Goal: Task Accomplishment & Management: Manage account settings

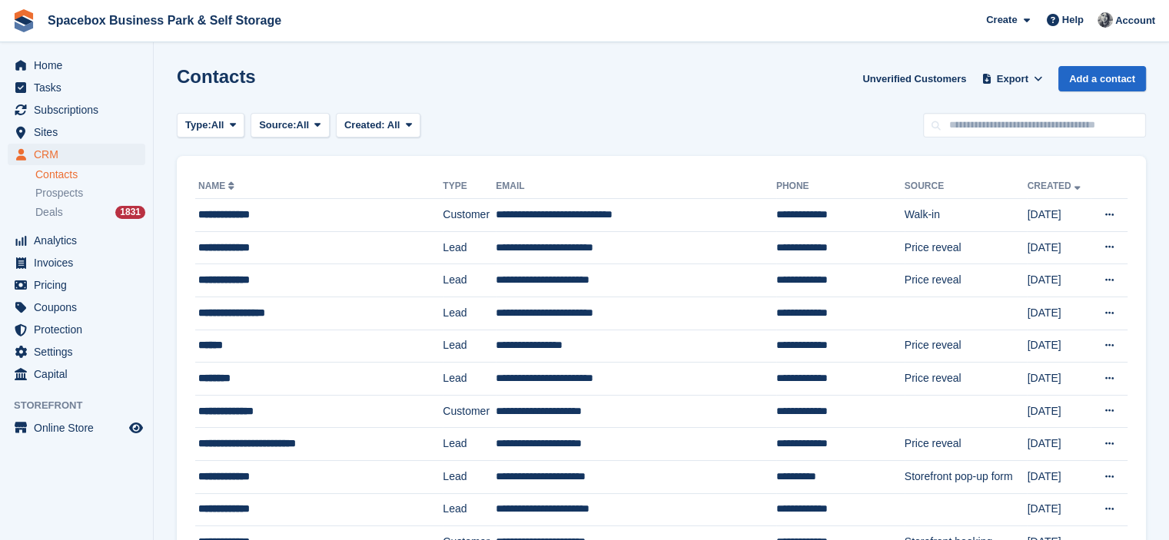
click at [72, 207] on div "Deals 1831" at bounding box center [90, 212] width 110 height 15
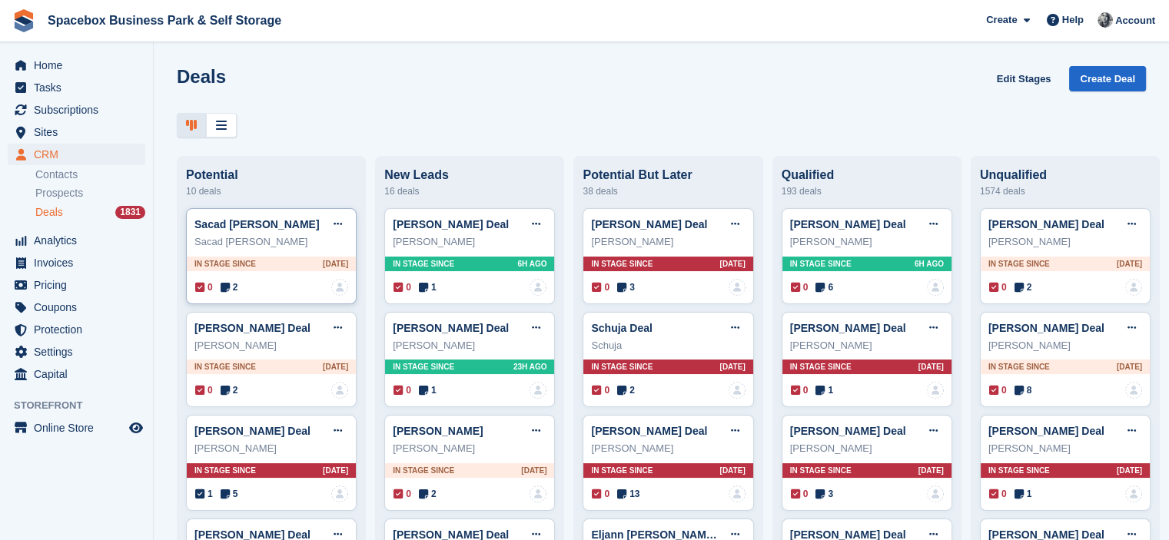
click at [225, 285] on icon at bounding box center [225, 287] width 9 height 11
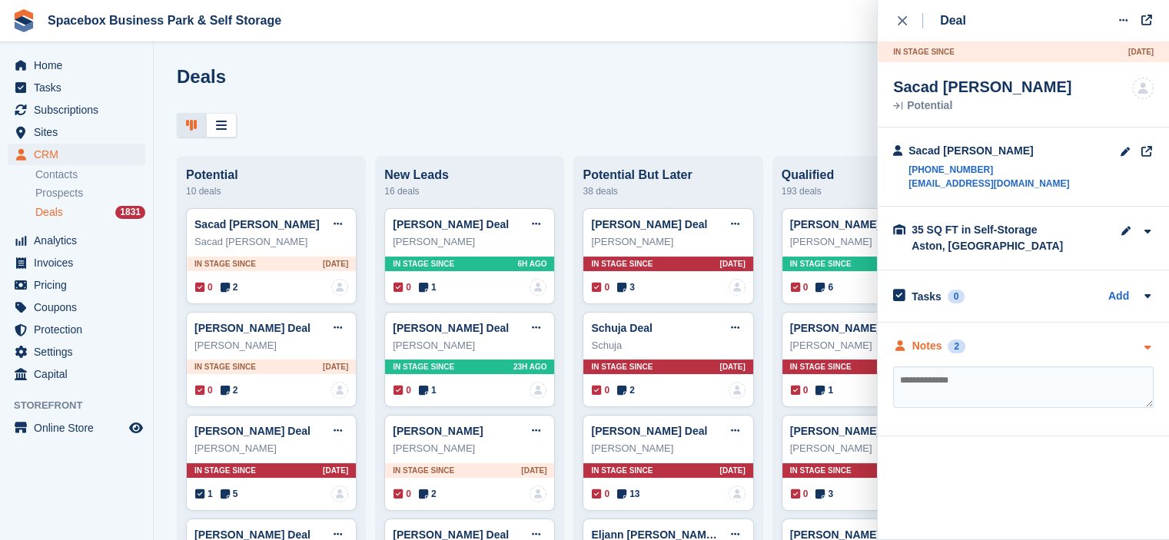
click at [972, 347] on div "Notes 2" at bounding box center [1023, 346] width 260 height 16
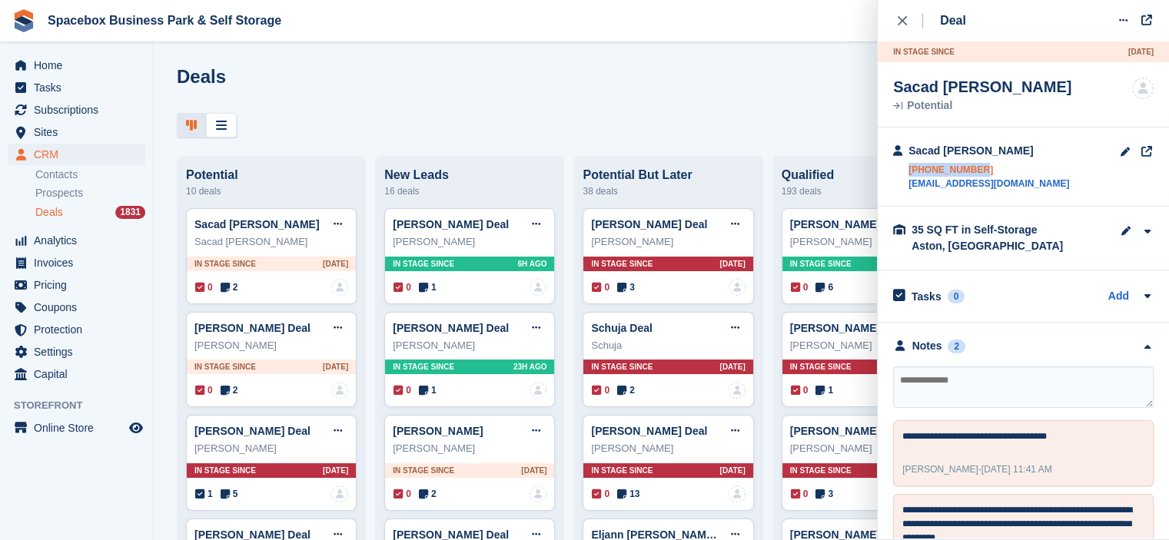
drag, startPoint x: 906, startPoint y: 171, endPoint x: 992, endPoint y: 162, distance: 86.5
click at [992, 162] on div "Sacad Adnam Ahmed +447748056717 sacadadnamahmed@gmail.com" at bounding box center [981, 167] width 176 height 48
copy link "+447748056717"
click at [1100, 383] on textarea at bounding box center [1023, 387] width 260 height 41
type textarea "**********"
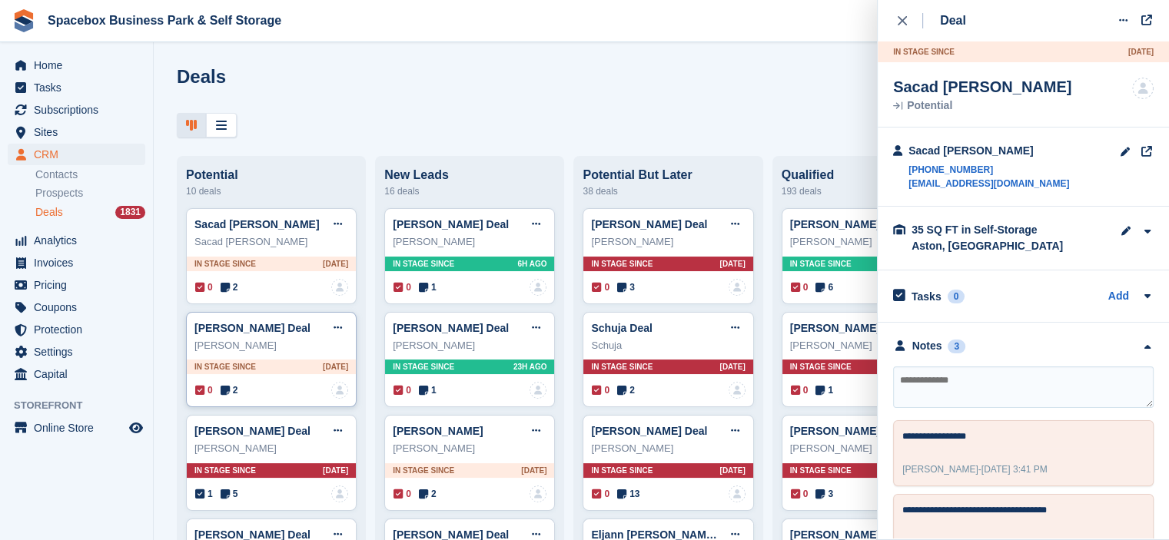
click at [225, 393] on icon at bounding box center [225, 390] width 9 height 11
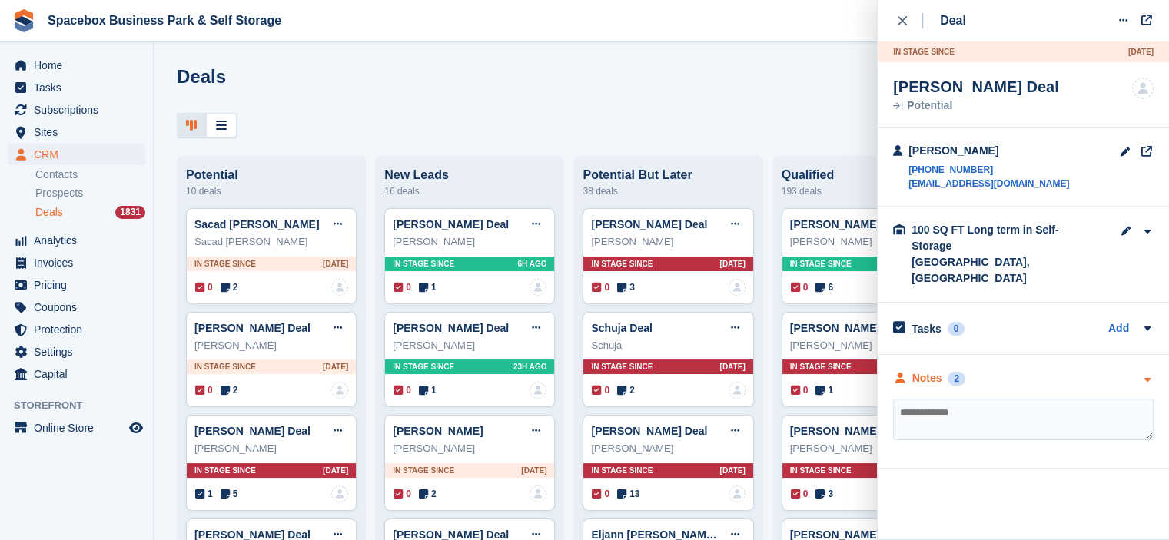
click at [956, 372] on div "2" at bounding box center [956, 379] width 18 height 14
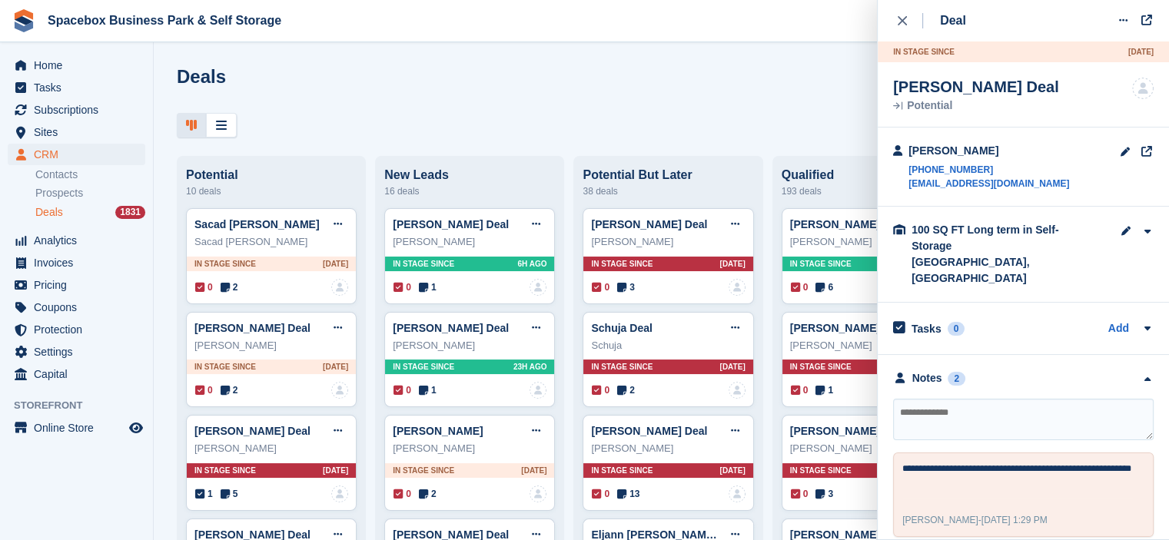
click at [937, 405] on textarea at bounding box center [1023, 419] width 260 height 41
type textarea "**********"
click at [896, 16] on button "close" at bounding box center [910, 20] width 35 height 41
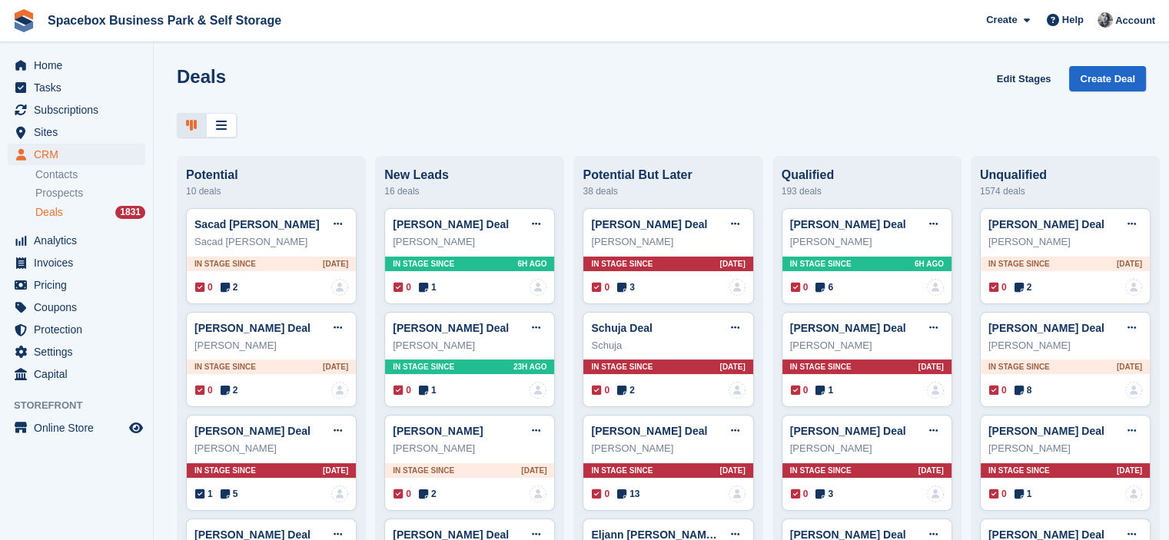
click at [300, 116] on div at bounding box center [661, 125] width 969 height 25
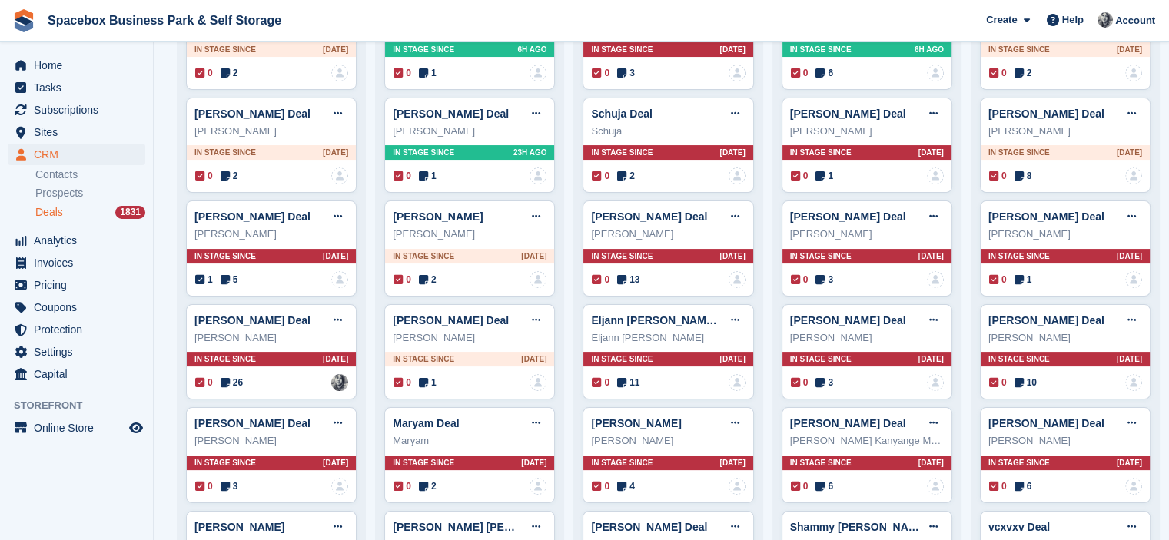
scroll to position [215, 0]
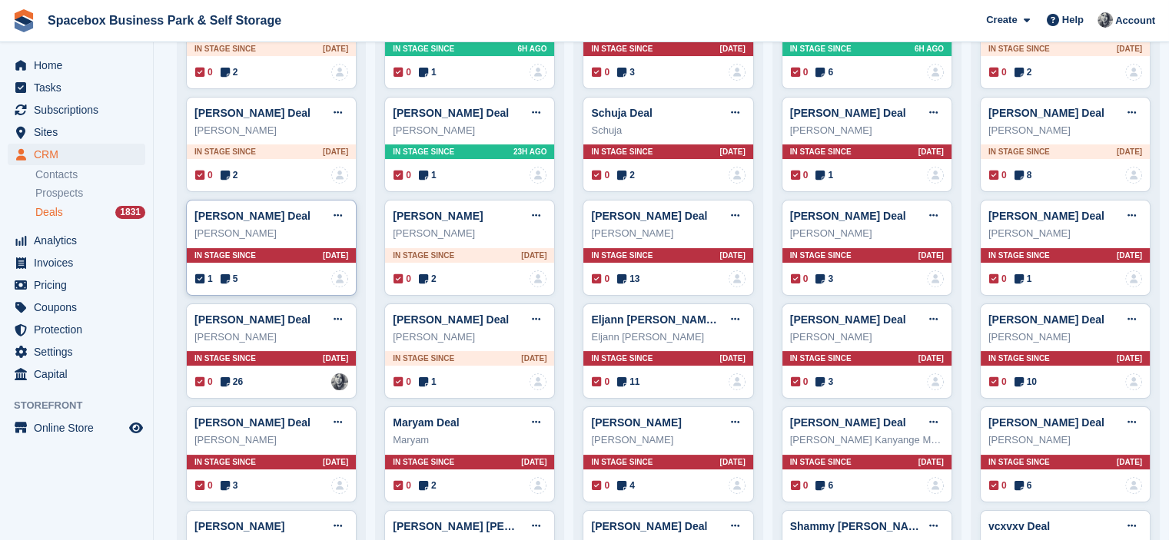
click at [227, 280] on icon at bounding box center [225, 279] width 9 height 11
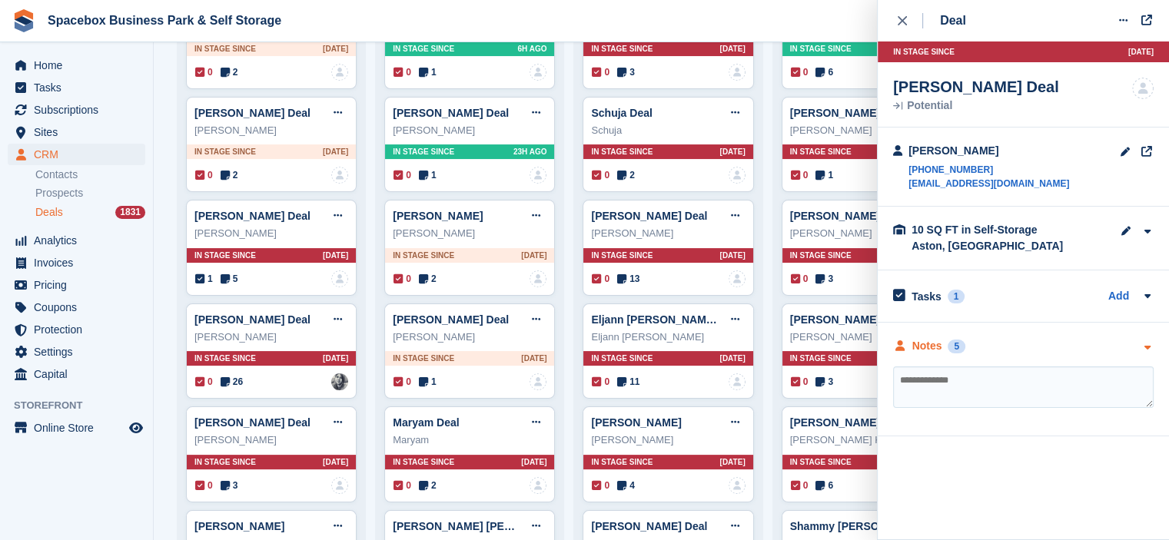
click at [947, 339] on div "Notes 5" at bounding box center [929, 346] width 72 height 16
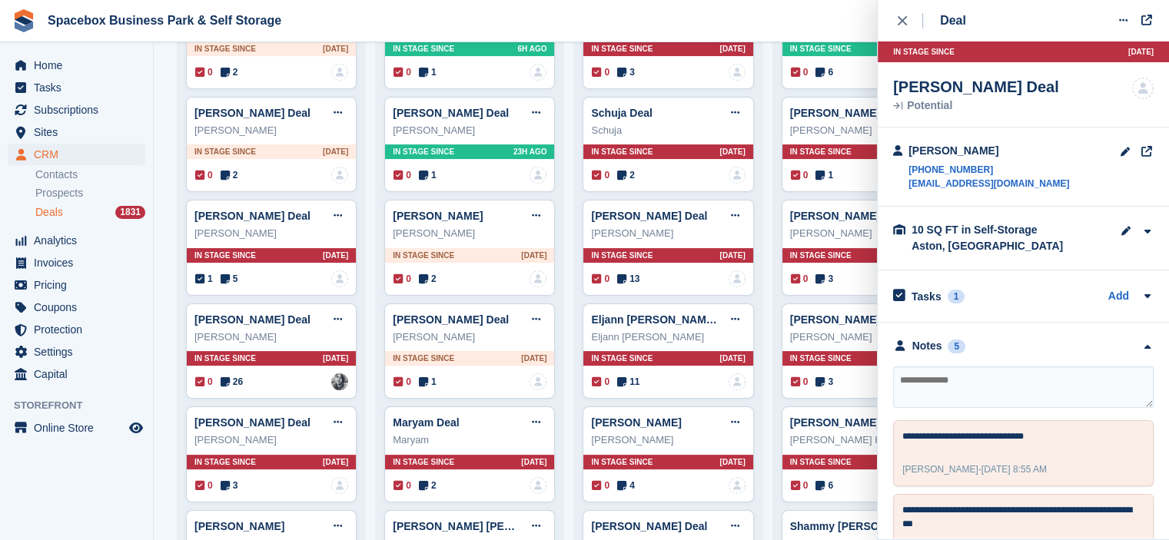
click at [955, 389] on textarea at bounding box center [1023, 387] width 260 height 41
type textarea "**********"
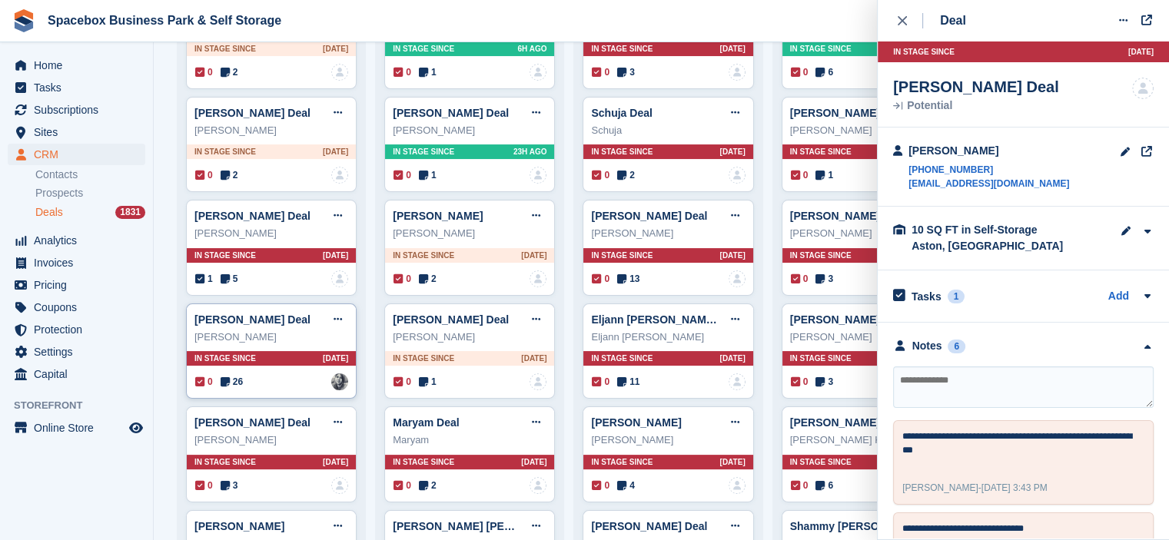
click at [226, 383] on icon at bounding box center [225, 382] width 9 height 11
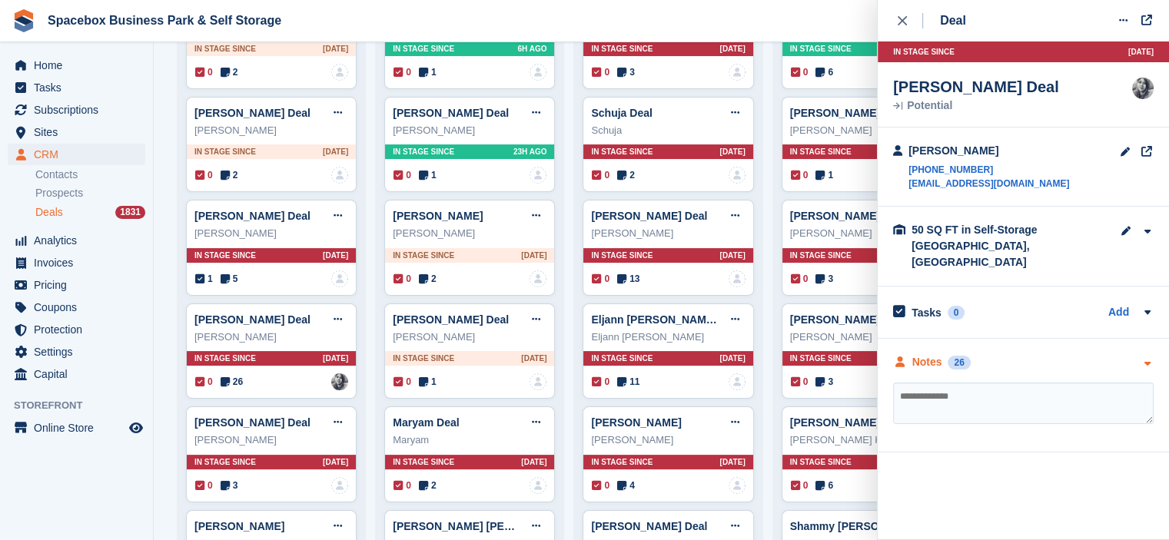
click at [941, 354] on div "Notes 26" at bounding box center [932, 362] width 78 height 16
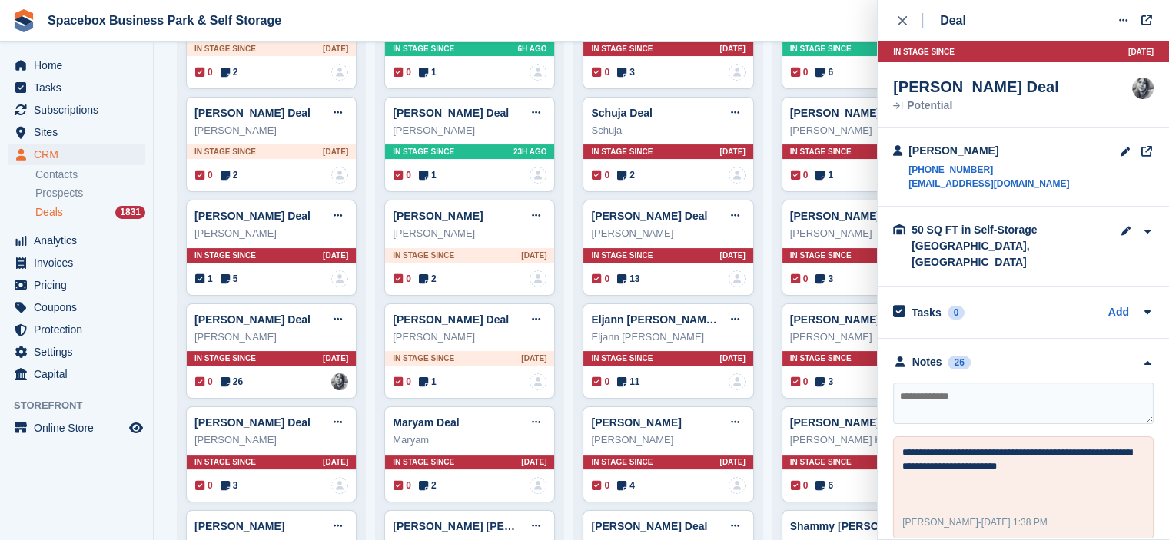
click at [935, 383] on textarea at bounding box center [1023, 403] width 260 height 41
type textarea "**********"
click at [226, 490] on icon at bounding box center [225, 485] width 9 height 11
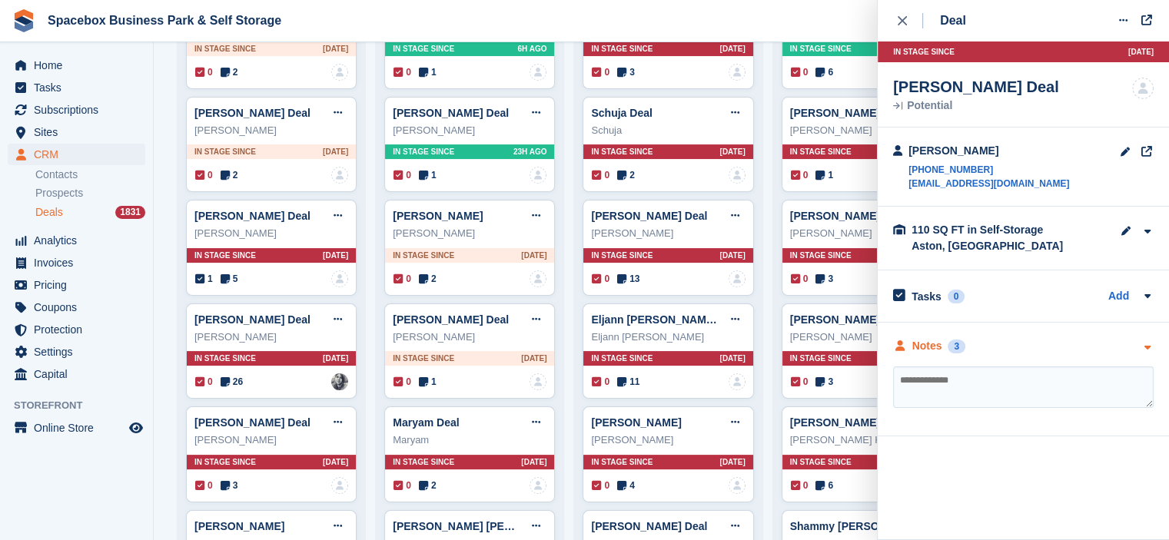
click at [922, 350] on div "Notes" at bounding box center [927, 346] width 30 height 16
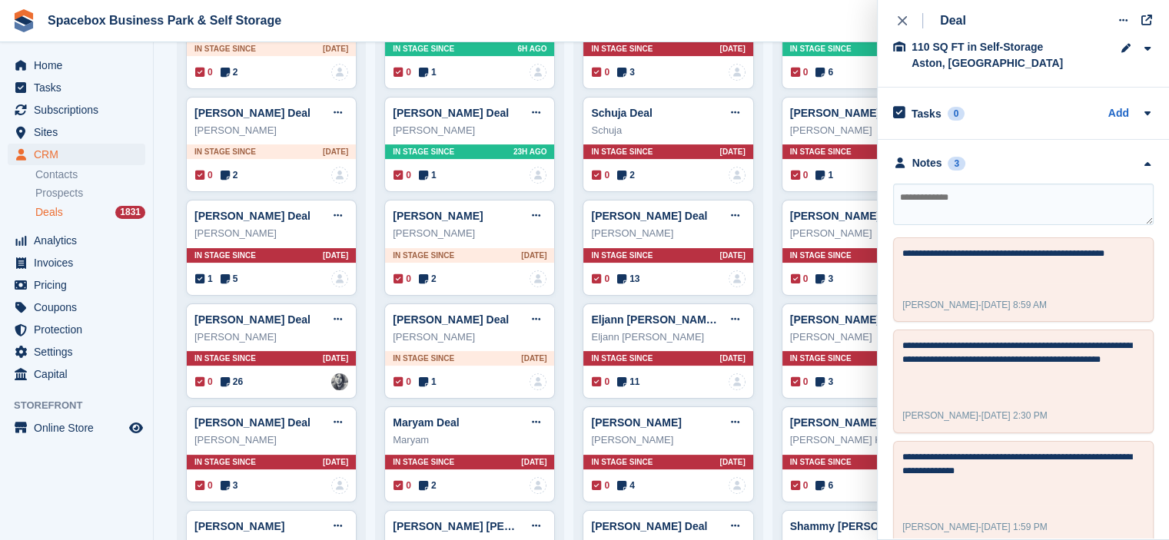
scroll to position [187, 0]
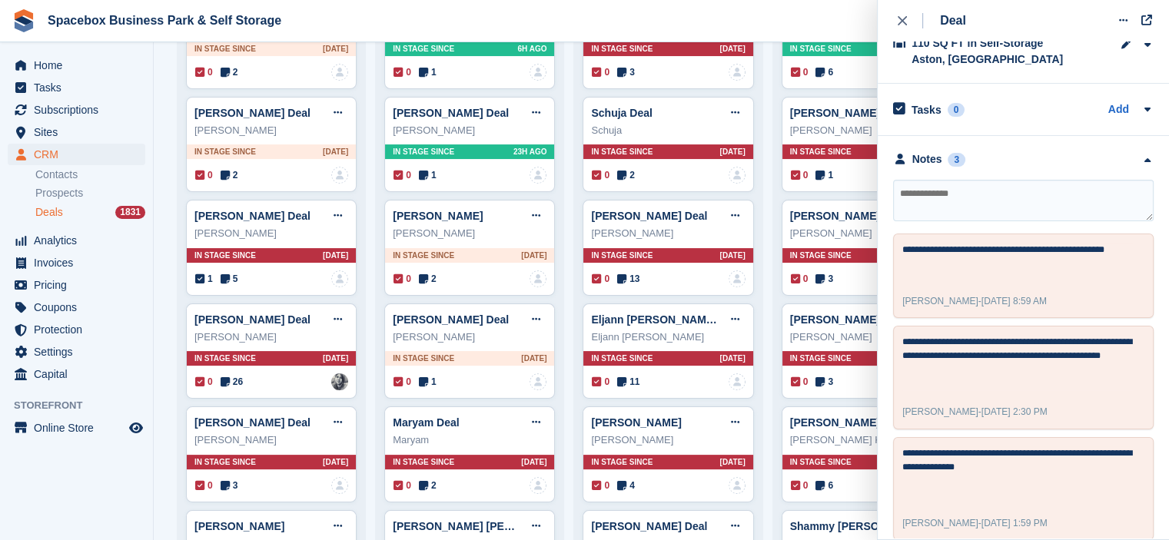
click at [981, 196] on textarea at bounding box center [1023, 200] width 260 height 41
type textarea "**********"
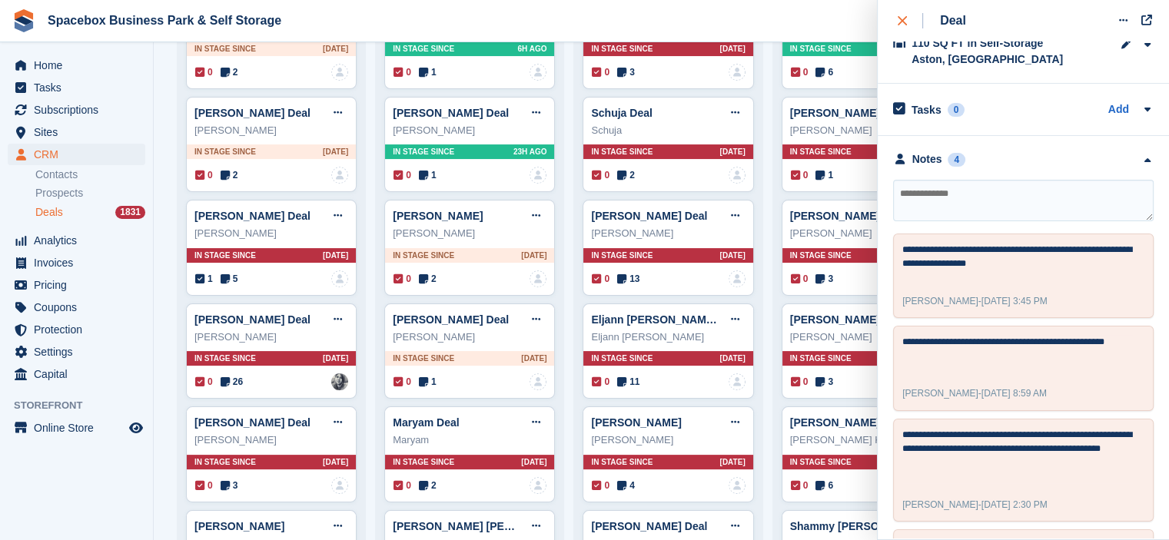
click at [906, 22] on icon "close" at bounding box center [902, 20] width 9 height 9
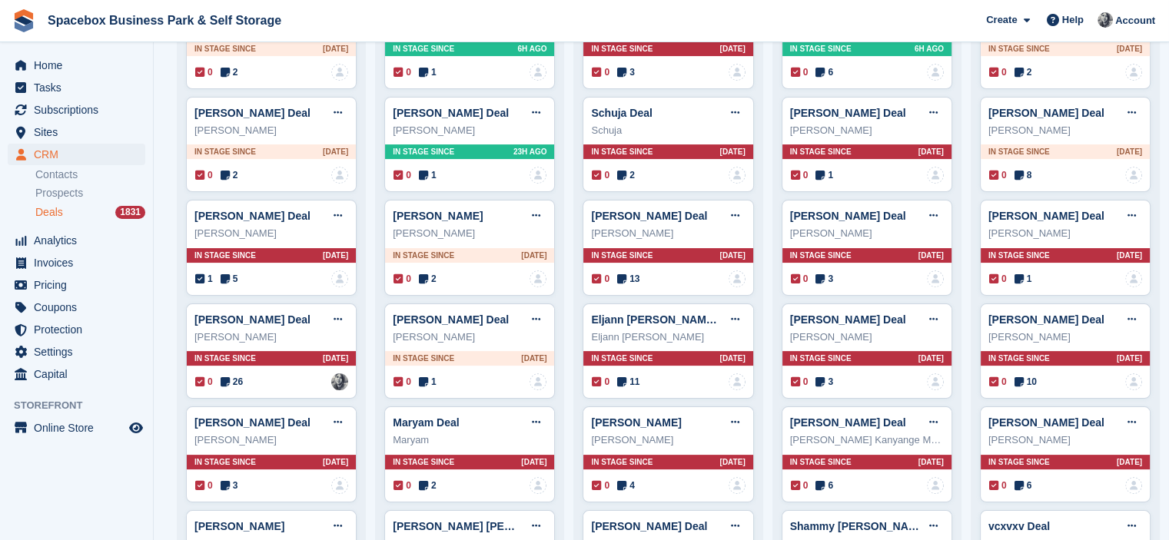
click at [83, 477] on aside "Home Tasks Subscriptions Subscriptions Subscriptions Contracts Price increases …" at bounding box center [76, 273] width 153 height 463
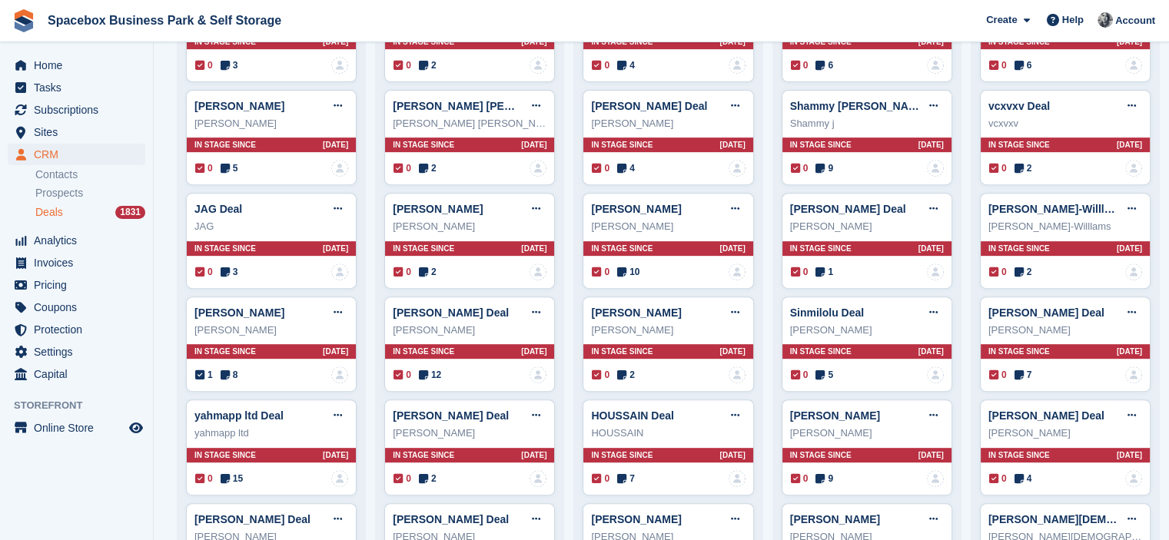
scroll to position [645, 0]
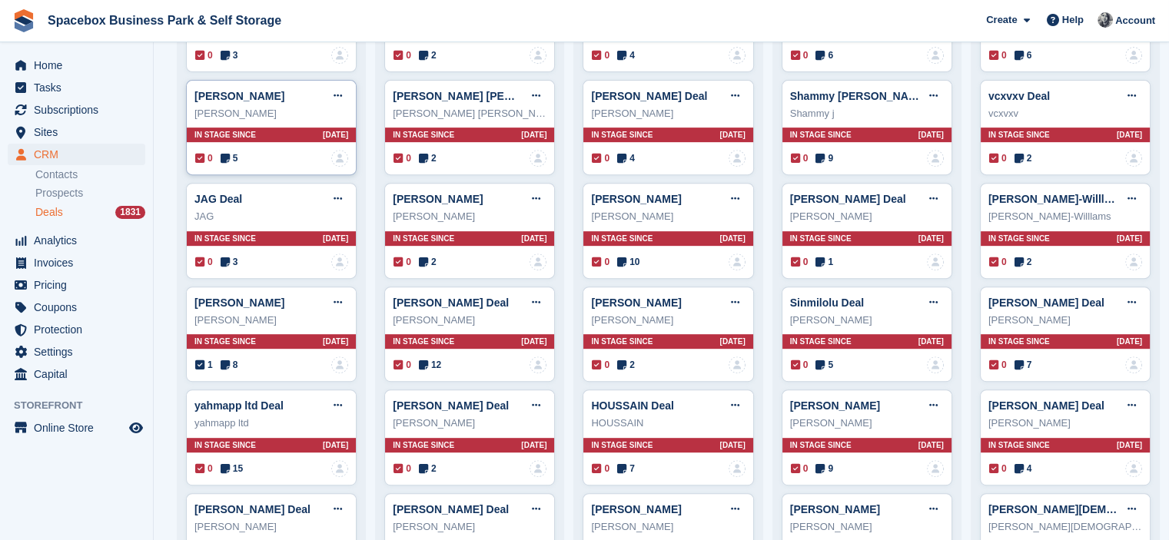
click at [227, 160] on icon at bounding box center [225, 158] width 9 height 11
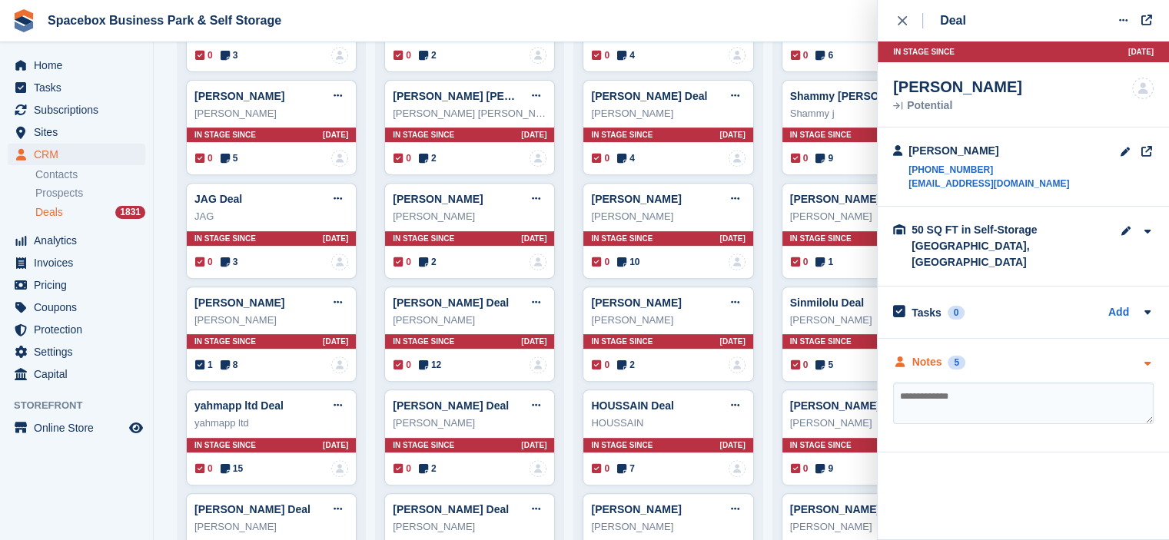
click at [1034, 354] on div "Notes 5" at bounding box center [1023, 362] width 260 height 16
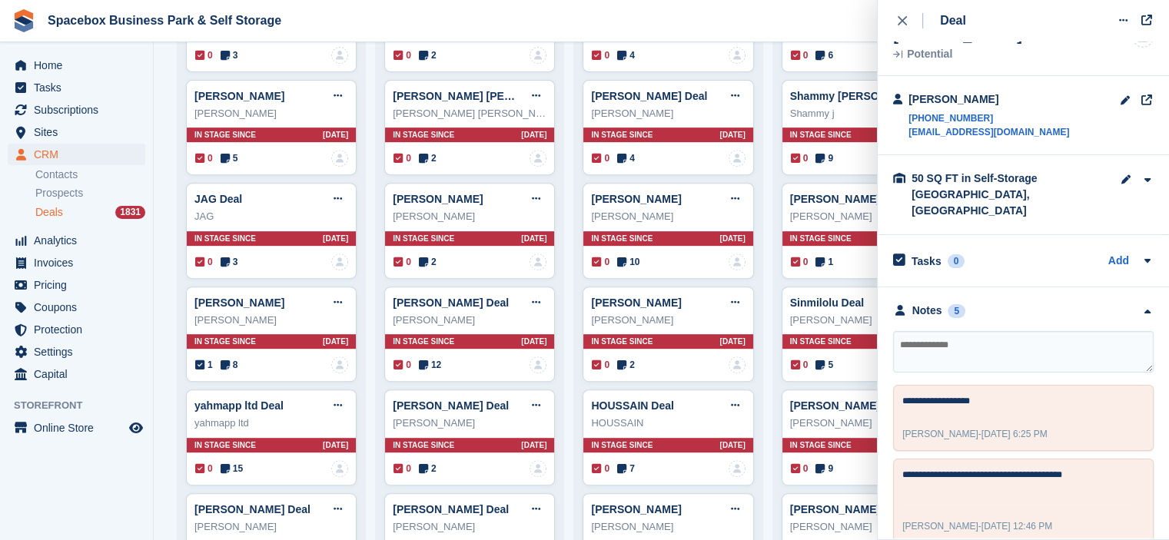
scroll to position [0, 0]
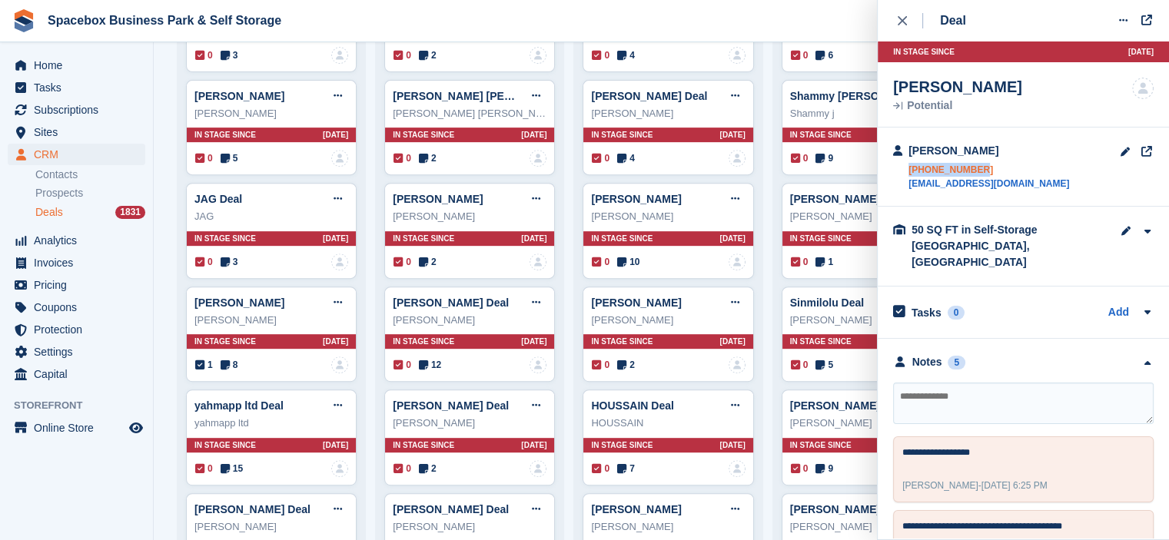
drag, startPoint x: 906, startPoint y: 171, endPoint x: 971, endPoint y: 169, distance: 65.4
click at [971, 169] on div "HANNAH CONWAY +447956710271 hannahconway04@gmail.com" at bounding box center [981, 167] width 176 height 48
copy link "+447956710271"
click at [1088, 383] on textarea at bounding box center [1023, 403] width 260 height 41
click at [1089, 383] on textarea at bounding box center [1023, 403] width 260 height 41
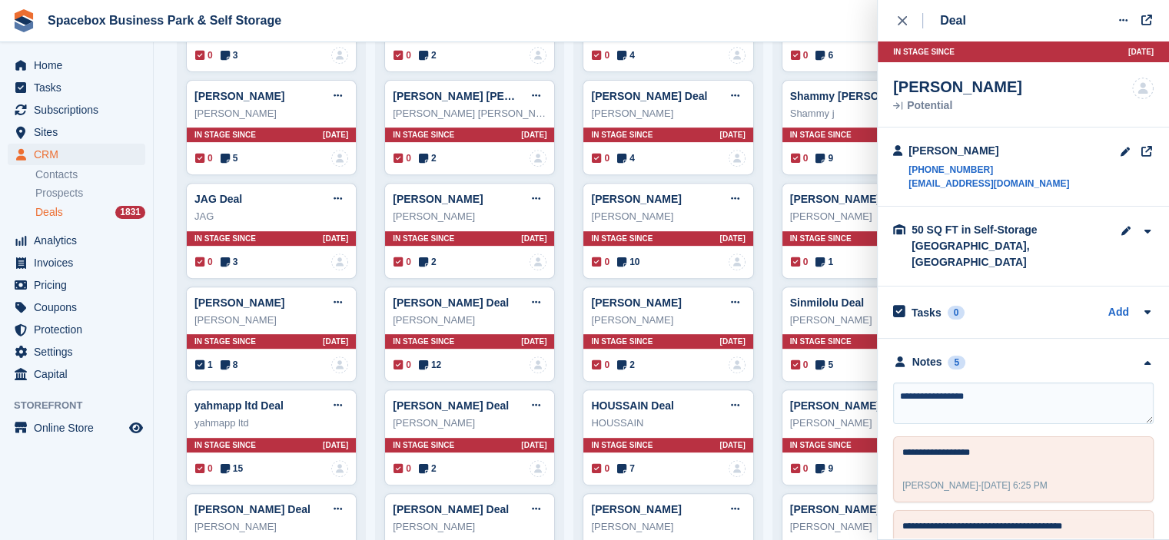
type textarea "**********"
click at [223, 360] on icon at bounding box center [225, 365] width 9 height 11
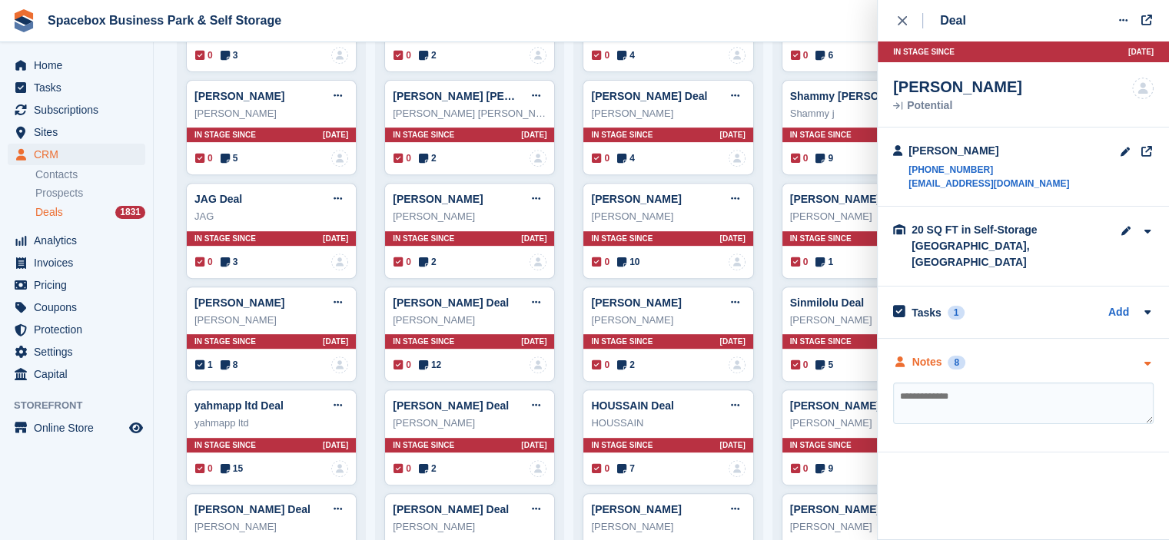
click at [917, 354] on div "Notes" at bounding box center [927, 362] width 30 height 16
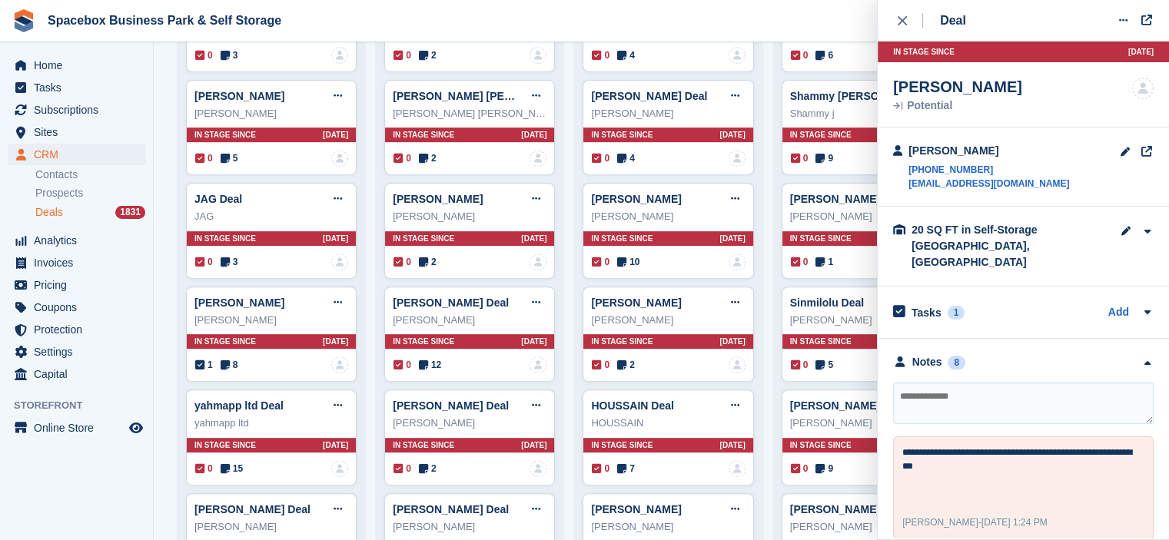
click at [970, 383] on textarea at bounding box center [1023, 403] width 260 height 41
type textarea "**********"
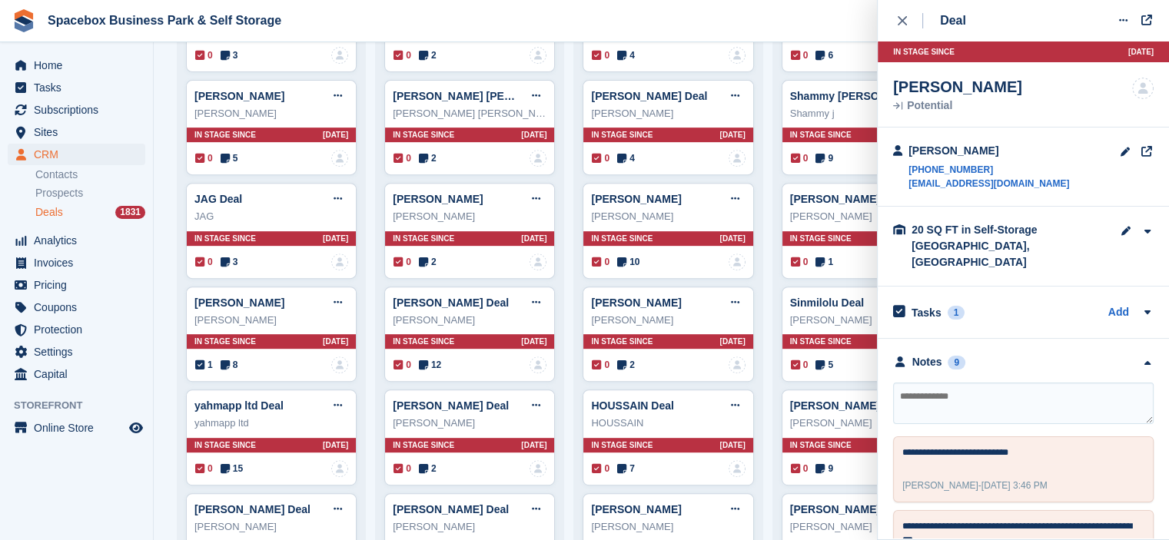
click at [126, 501] on aside "Home Tasks Subscriptions Subscriptions Subscriptions Contracts Price increases …" at bounding box center [76, 273] width 153 height 463
click at [898, 16] on icon "close" at bounding box center [902, 20] width 9 height 9
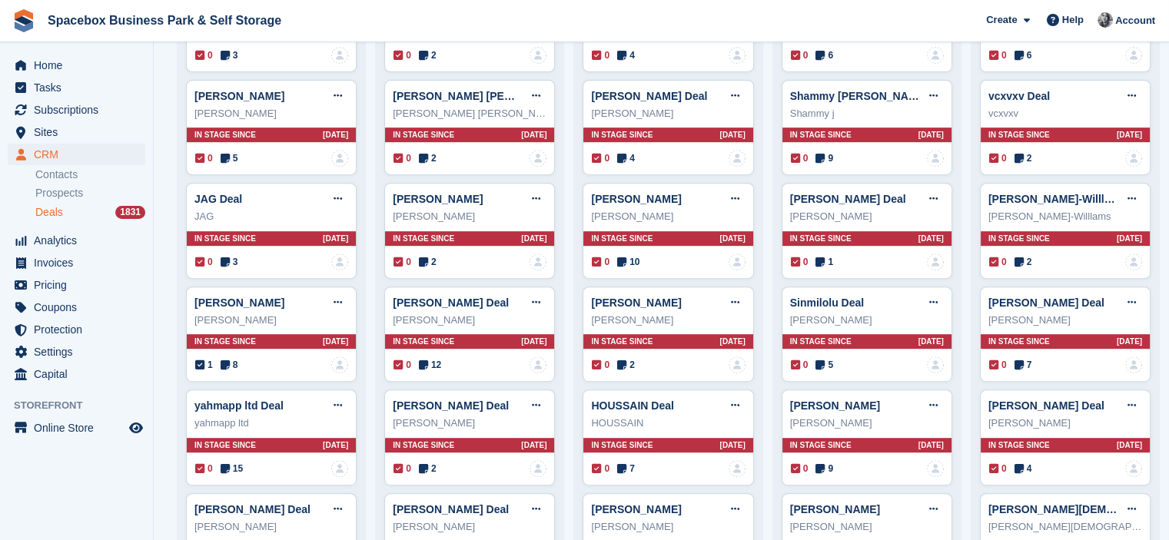
click at [97, 473] on aside "Home Tasks Subscriptions Subscriptions Subscriptions Contracts Price increases …" at bounding box center [76, 273] width 153 height 463
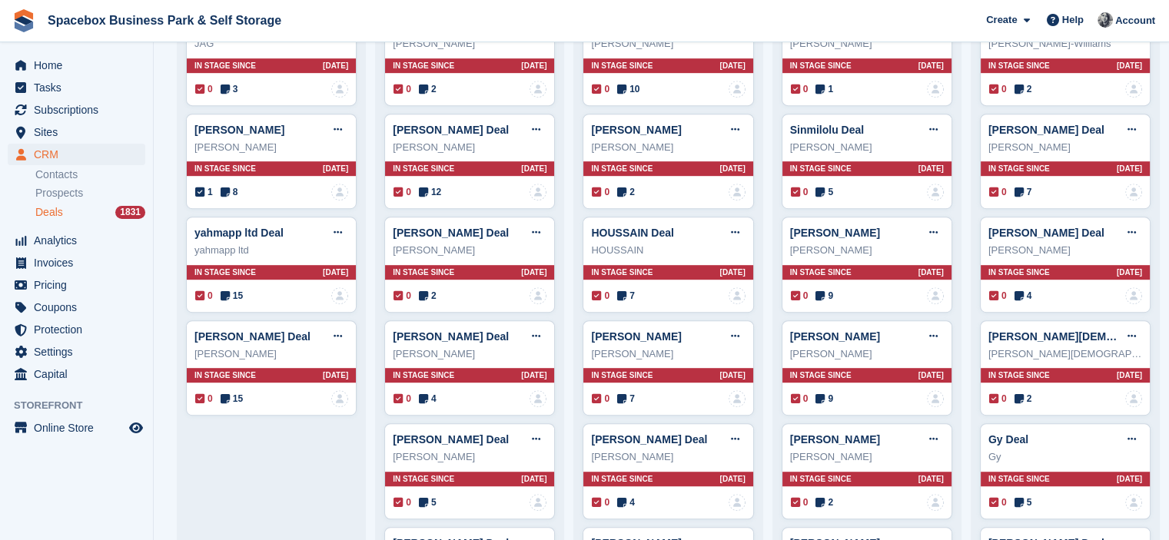
scroll to position [830, 0]
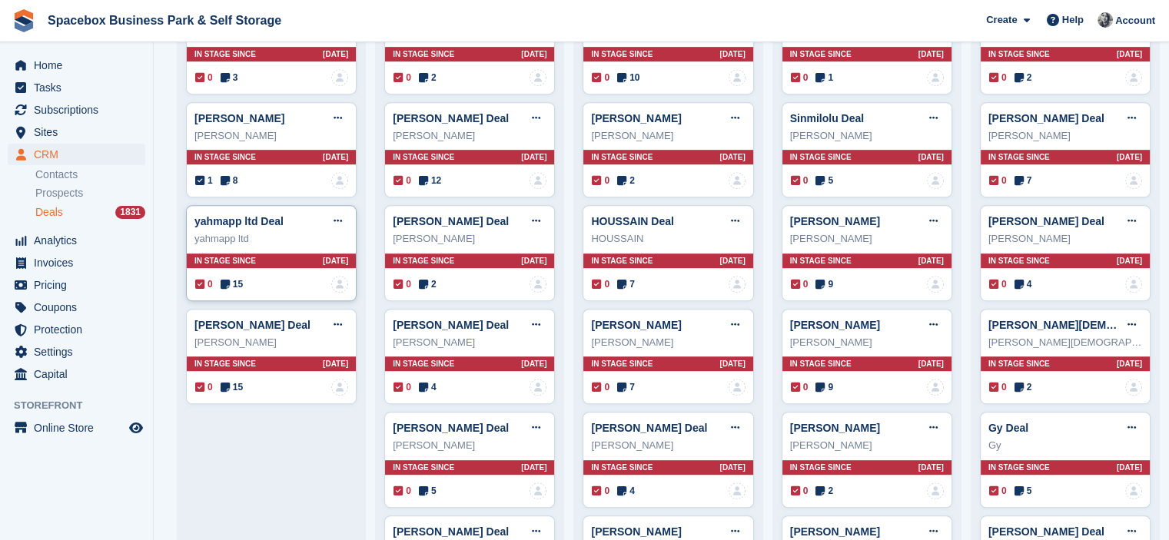
click at [222, 279] on icon at bounding box center [225, 284] width 9 height 11
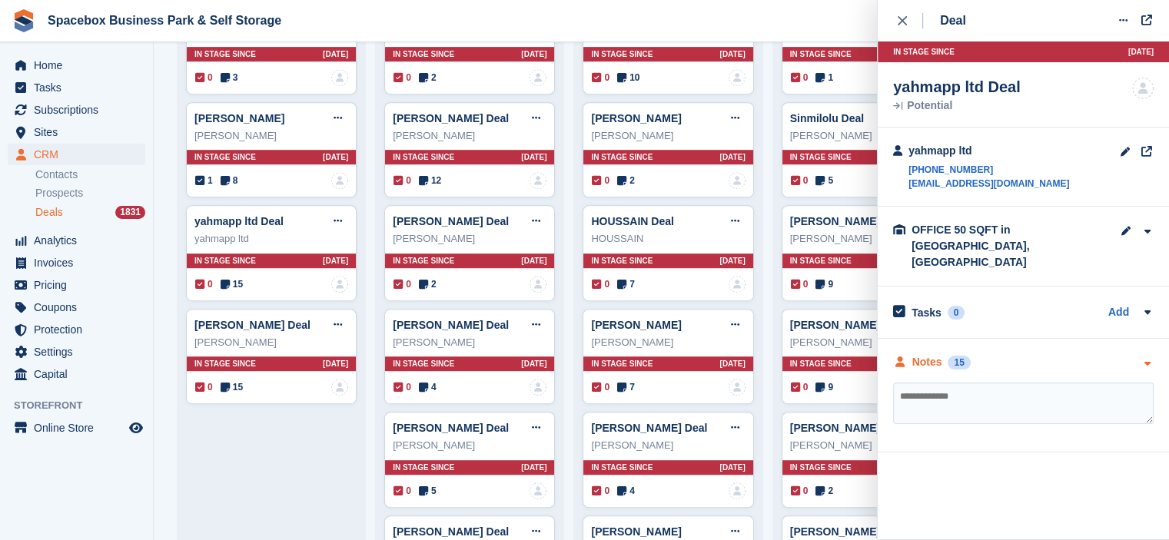
click at [951, 356] on div "15" at bounding box center [958, 363] width 22 height 14
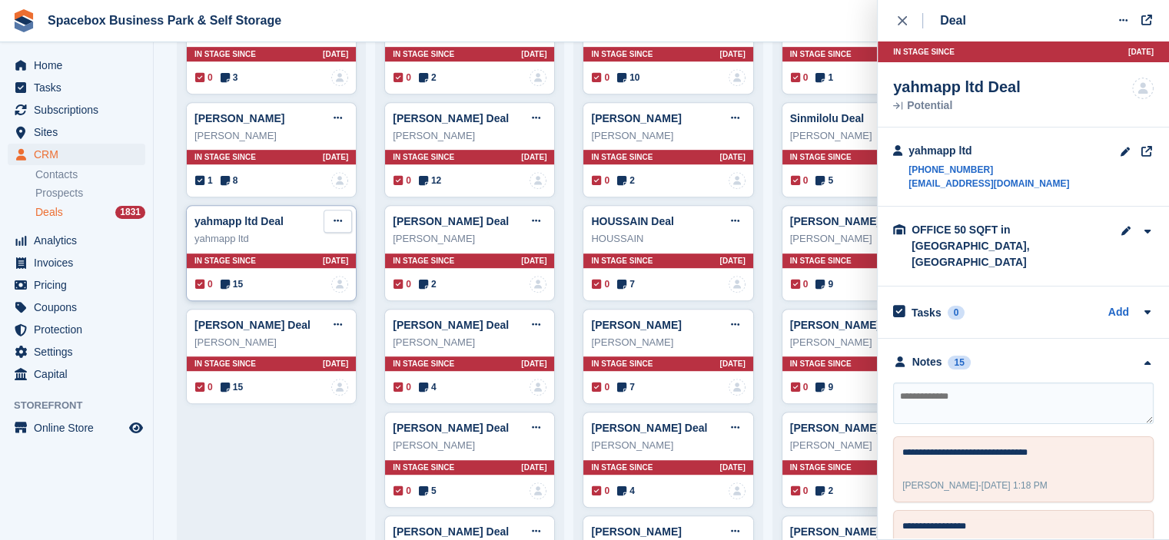
click at [333, 221] on icon at bounding box center [337, 221] width 8 height 10
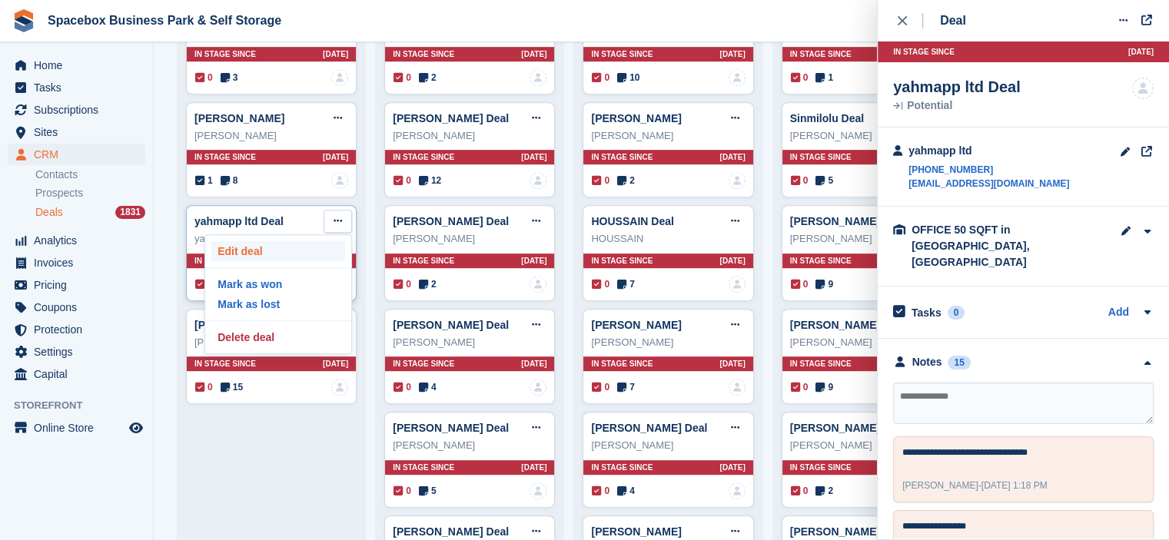
click at [260, 249] on p "Edit deal" at bounding box center [278, 251] width 134 height 20
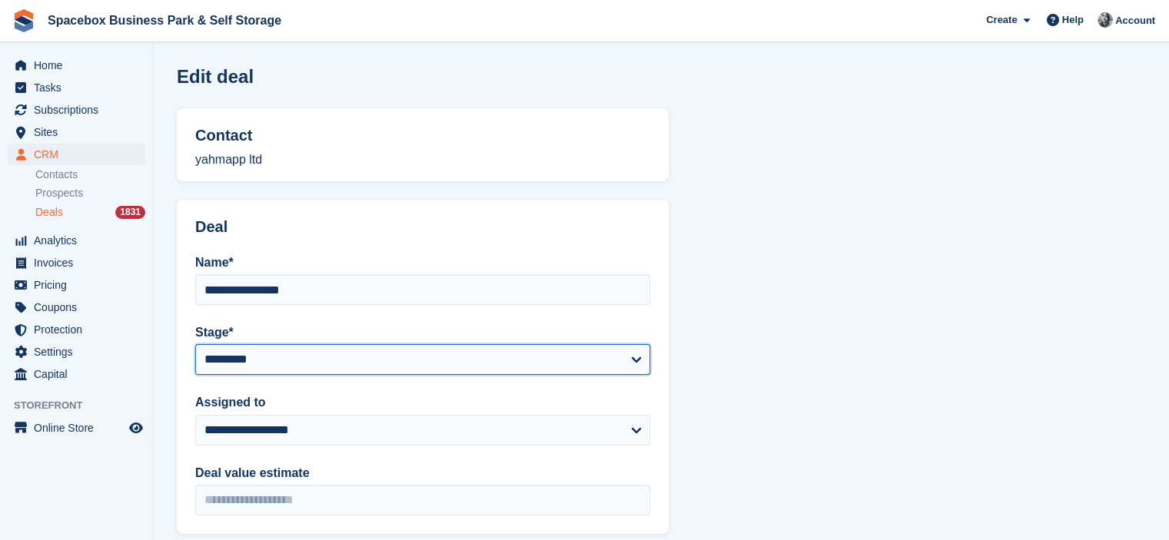
click at [306, 353] on select "**********" at bounding box center [422, 359] width 455 height 31
select select "****"
click at [195, 344] on select "**********" at bounding box center [422, 359] width 455 height 31
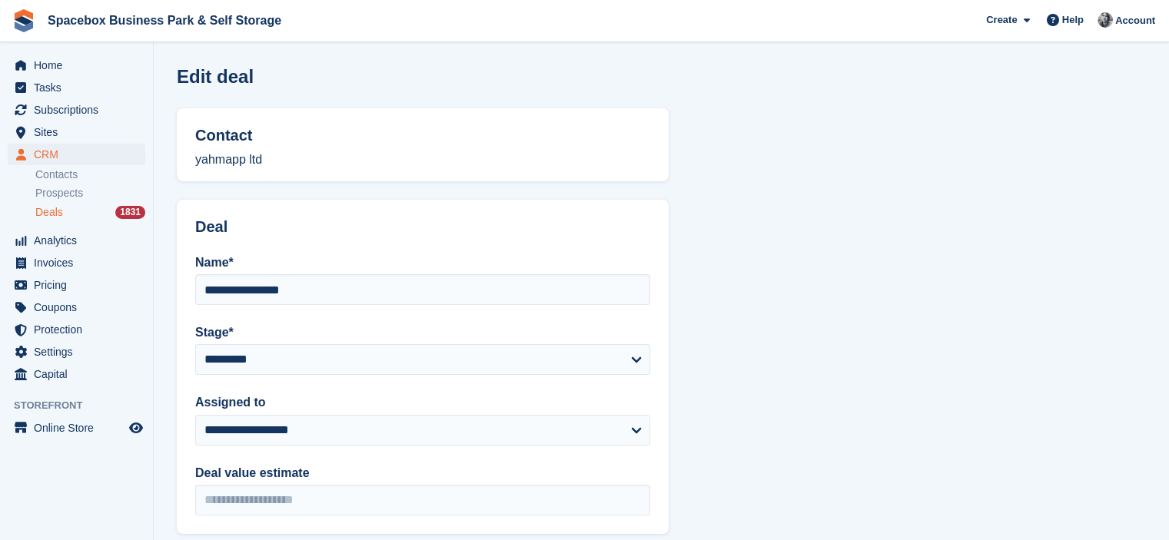
click at [898, 430] on section "**********" at bounding box center [661, 488] width 1015 height 977
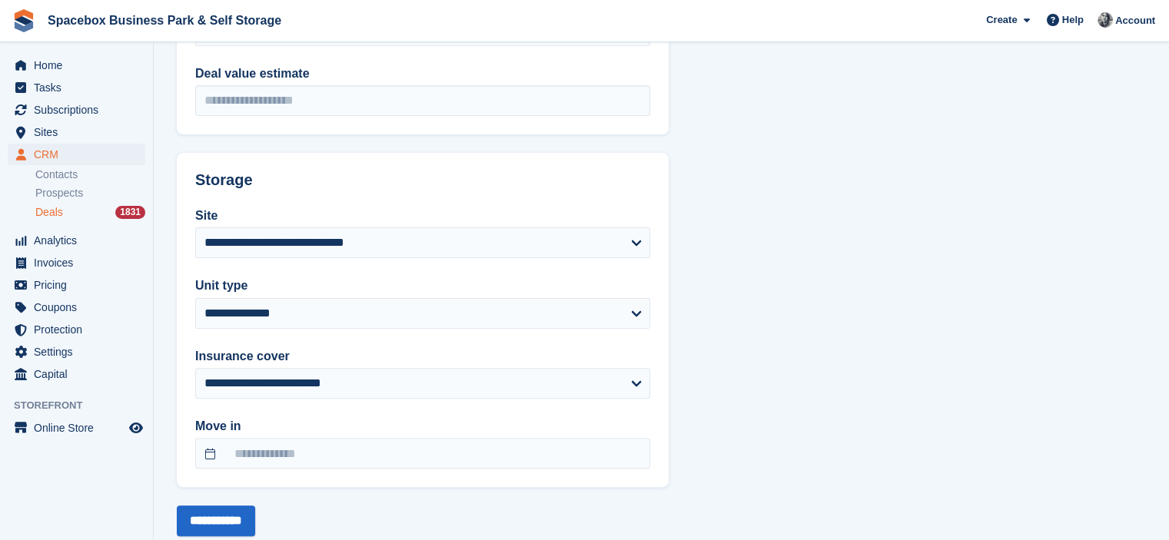
scroll to position [436, 0]
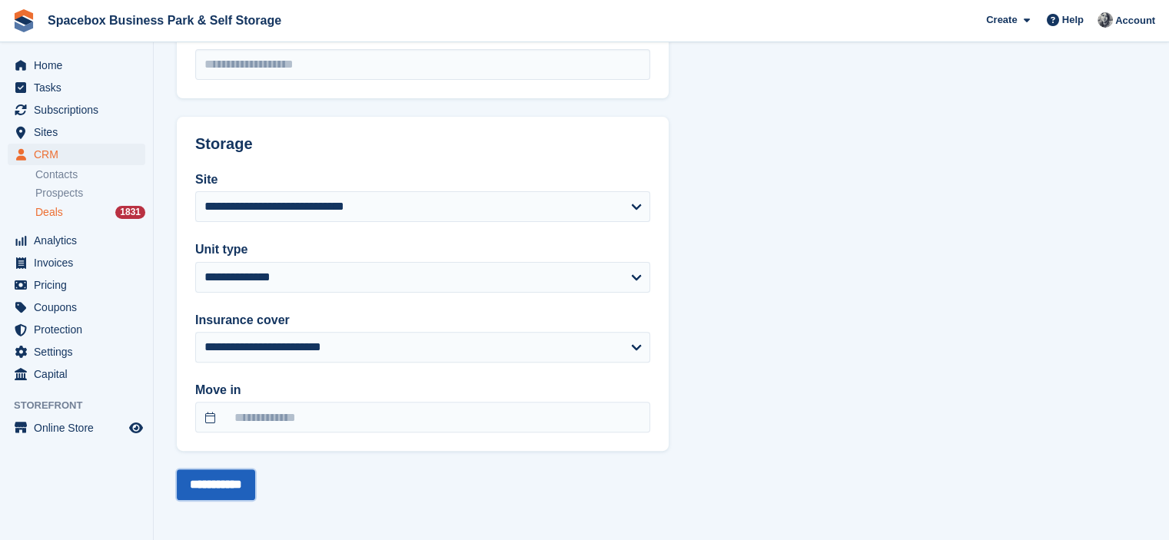
click at [234, 482] on input "**********" at bounding box center [216, 485] width 78 height 31
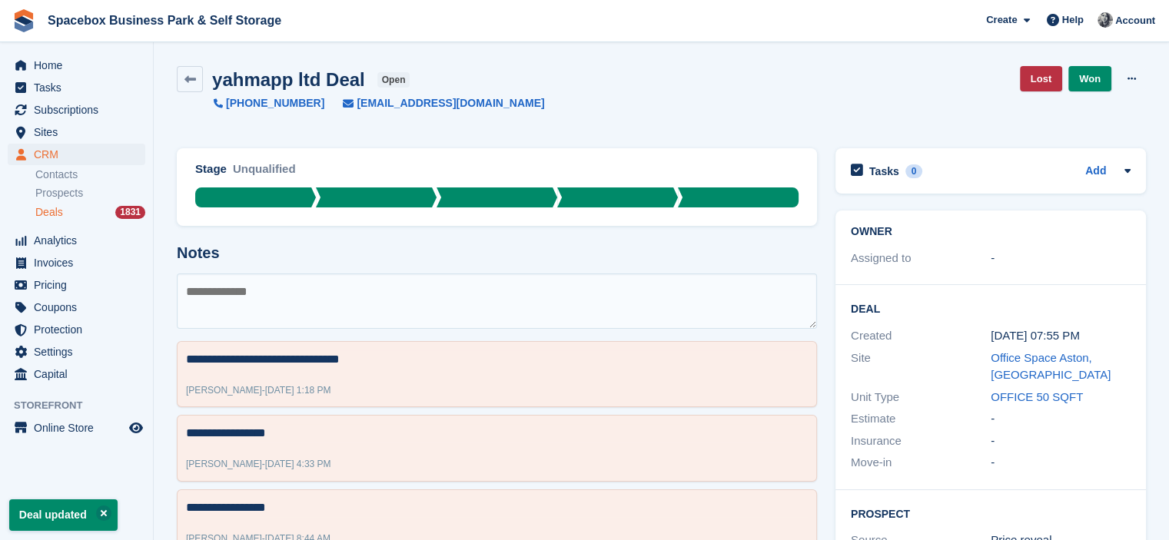
click at [53, 217] on span "Deals" at bounding box center [49, 212] width 28 height 15
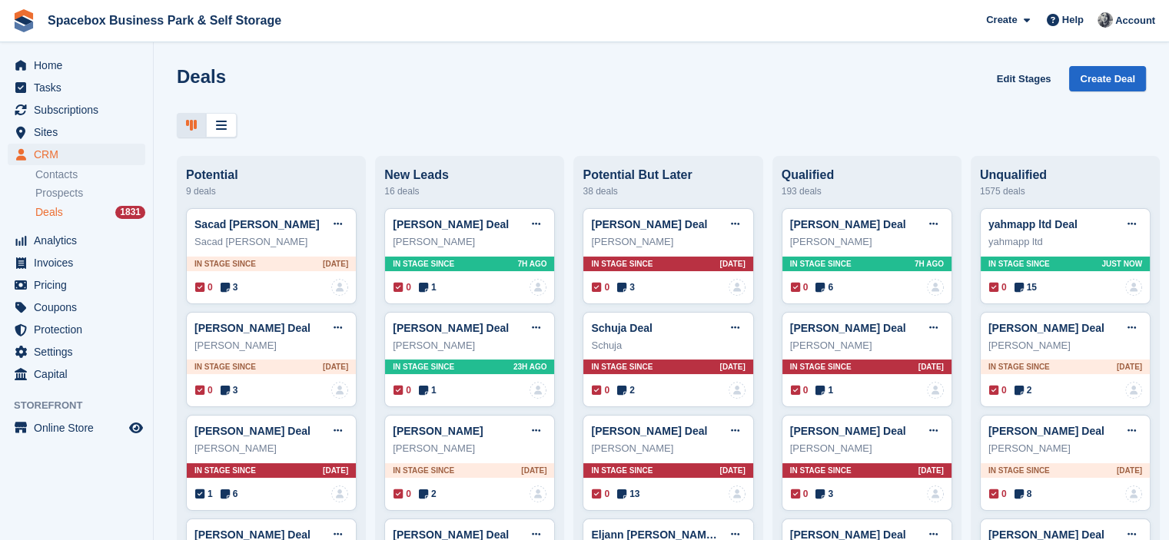
click at [338, 110] on div "Deals Edit Stages Create Deal" at bounding box center [661, 101] width 1015 height 71
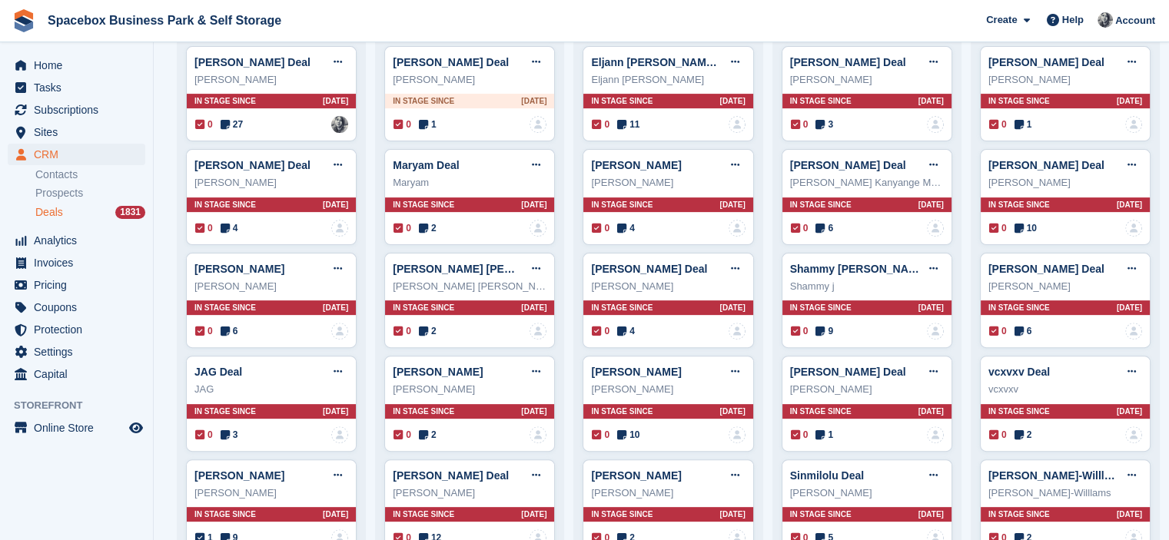
scroll to position [945, 0]
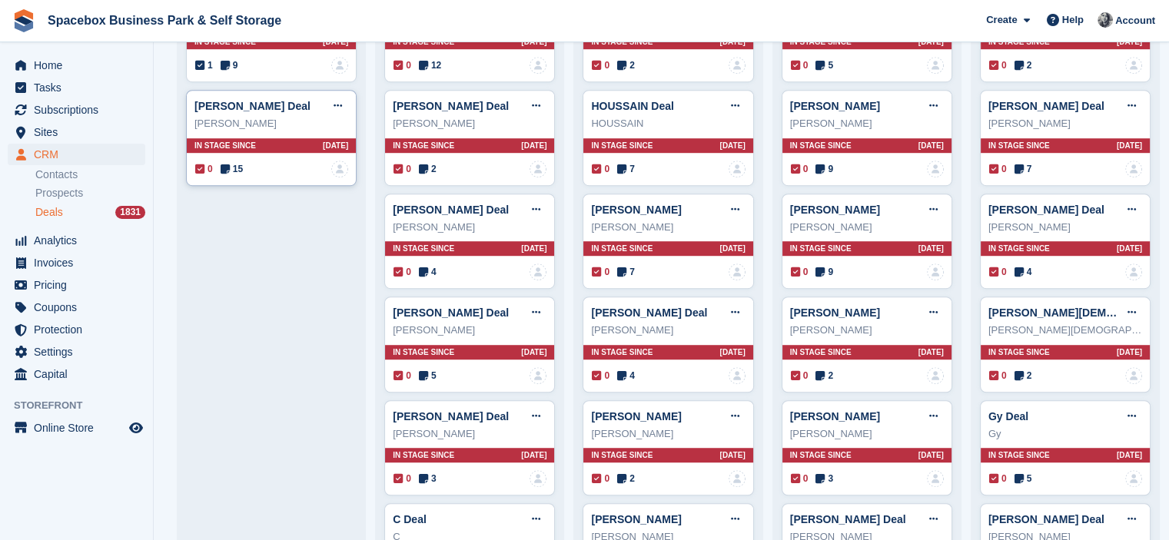
click at [224, 167] on icon at bounding box center [225, 169] width 9 height 11
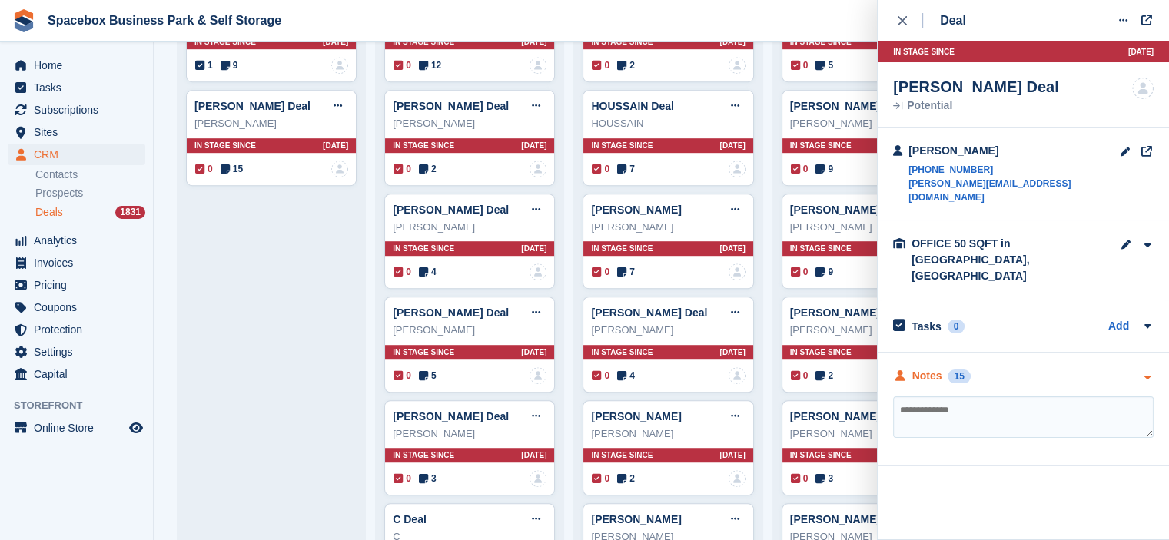
click at [934, 368] on div "Notes" at bounding box center [927, 376] width 30 height 16
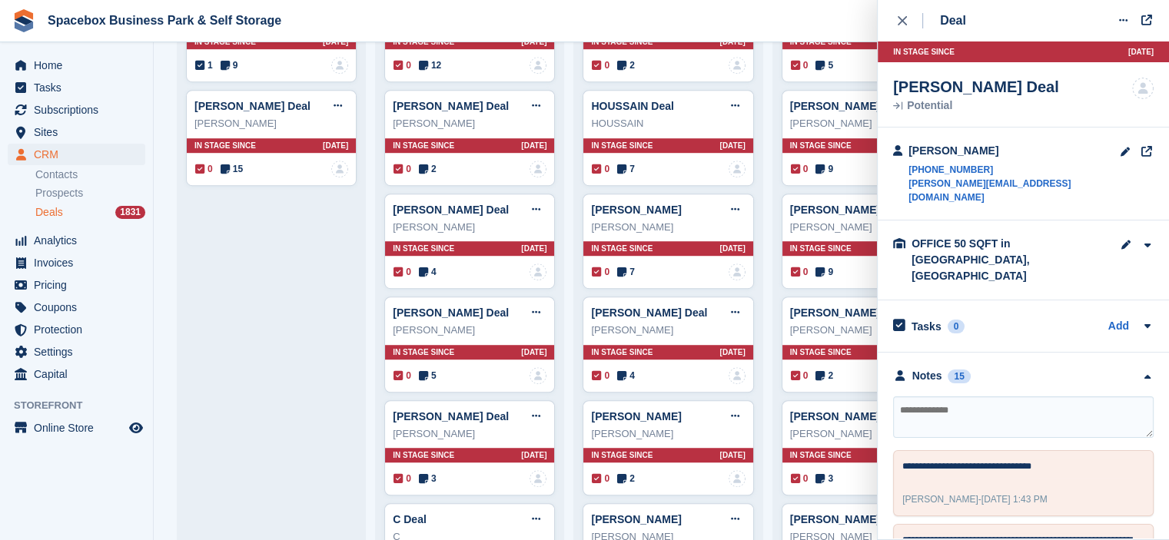
scroll to position [0, 0]
drag, startPoint x: 904, startPoint y: 171, endPoint x: 982, endPoint y: 169, distance: 77.6
click at [982, 169] on div "Leopold Johnson +447495904699 leopold@agapestay.co.uk" at bounding box center [1006, 173] width 227 height 61
copy link "+447495904699"
click at [984, 397] on textarea at bounding box center [1023, 417] width 260 height 41
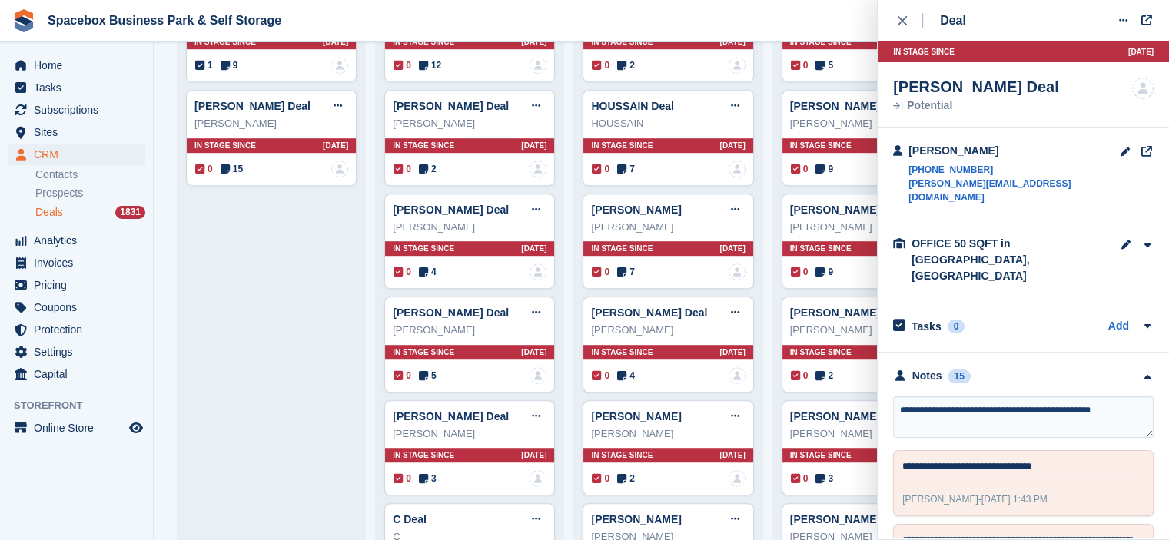
type textarea "**********"
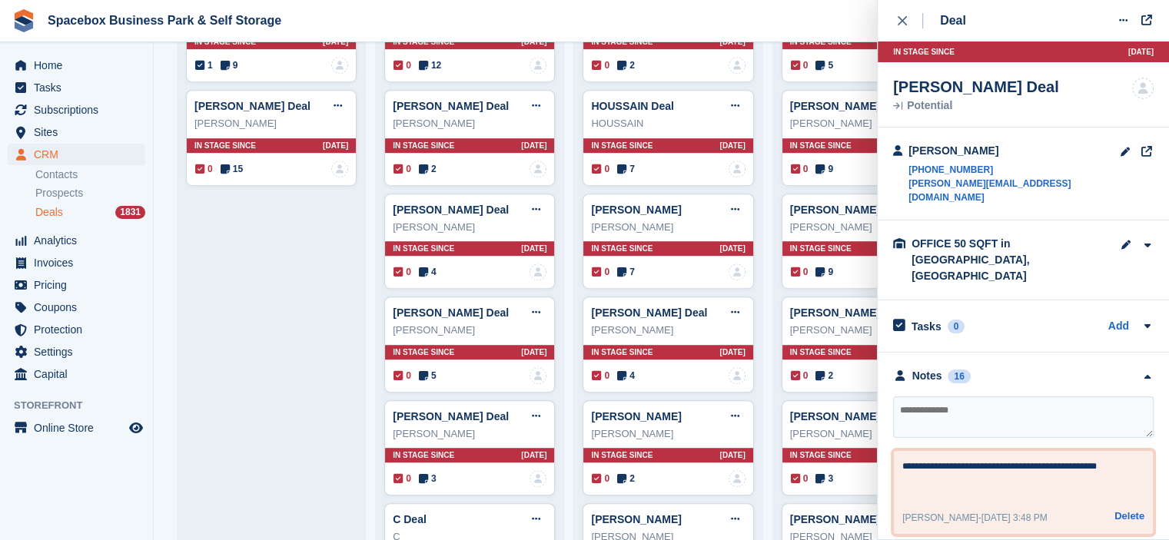
click at [1130, 460] on textarea "**********" at bounding box center [1017, 478] width 231 height 37
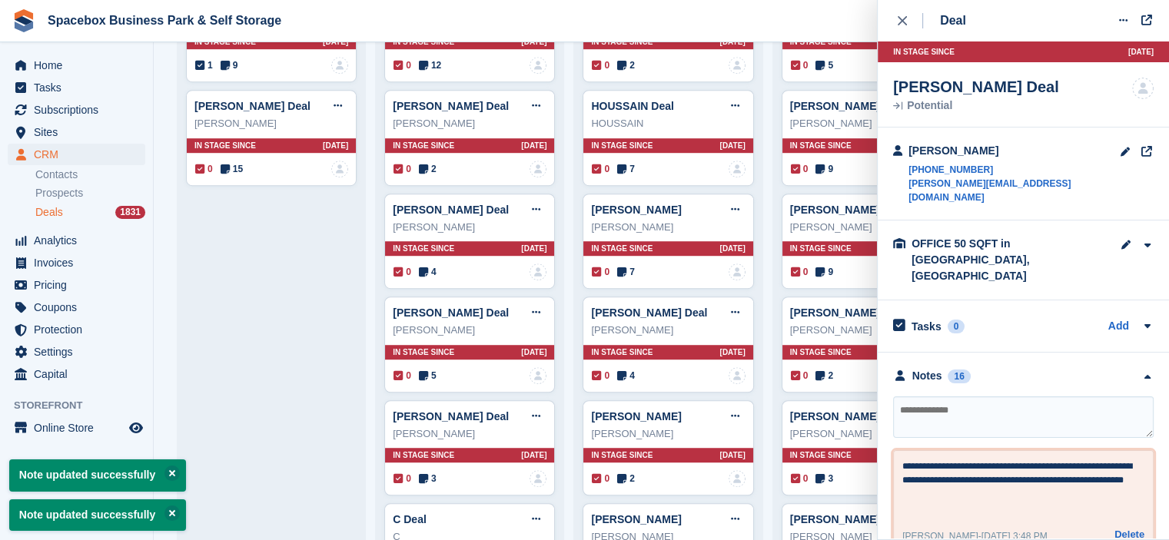
type textarea "**********"
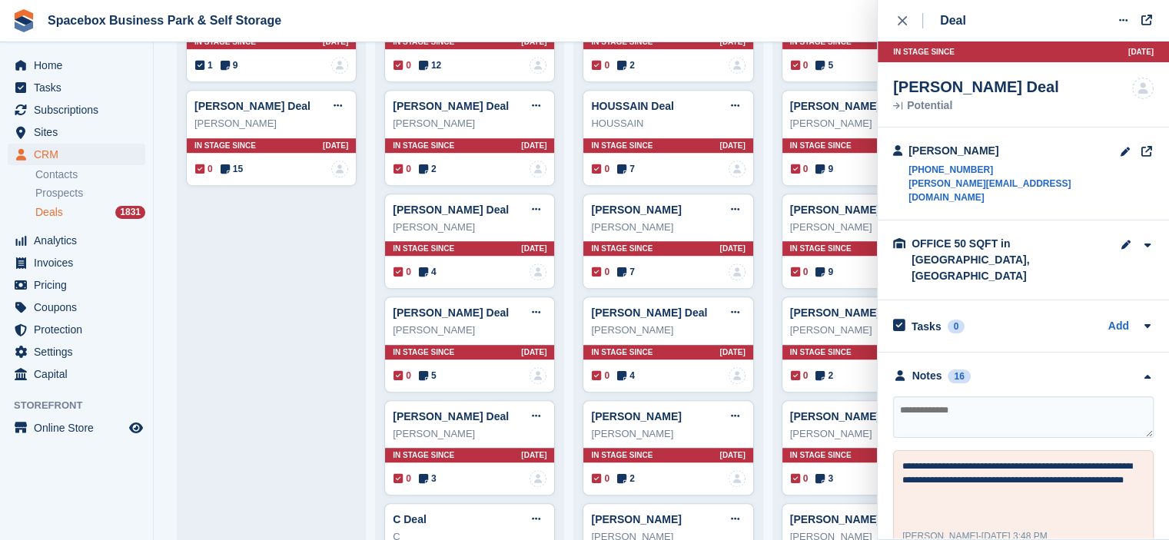
click at [900, 22] on icon "close" at bounding box center [902, 20] width 9 height 9
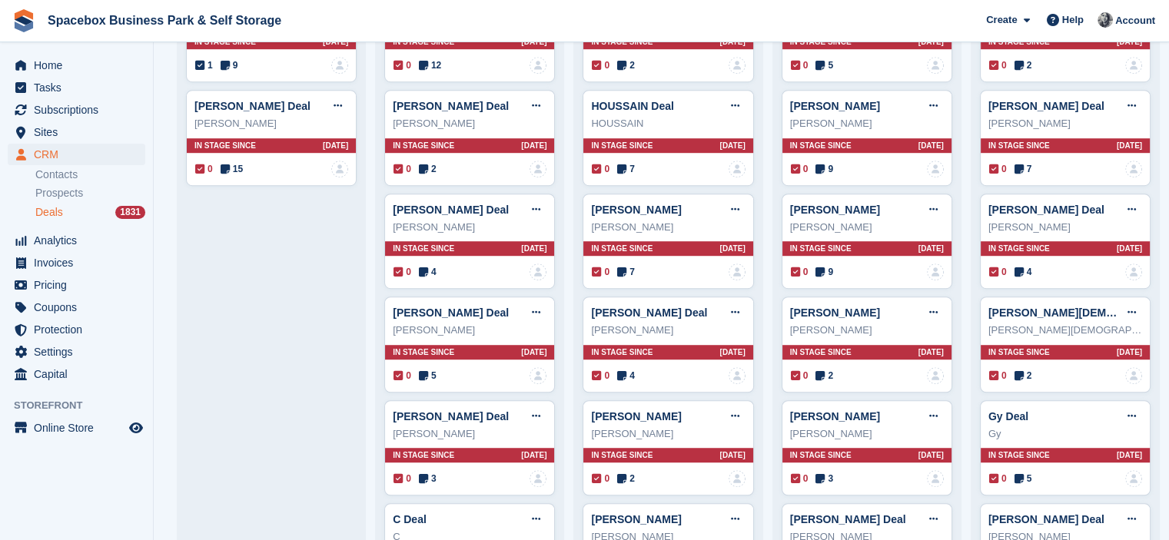
click at [83, 211] on div "Deals 1831" at bounding box center [90, 212] width 110 height 15
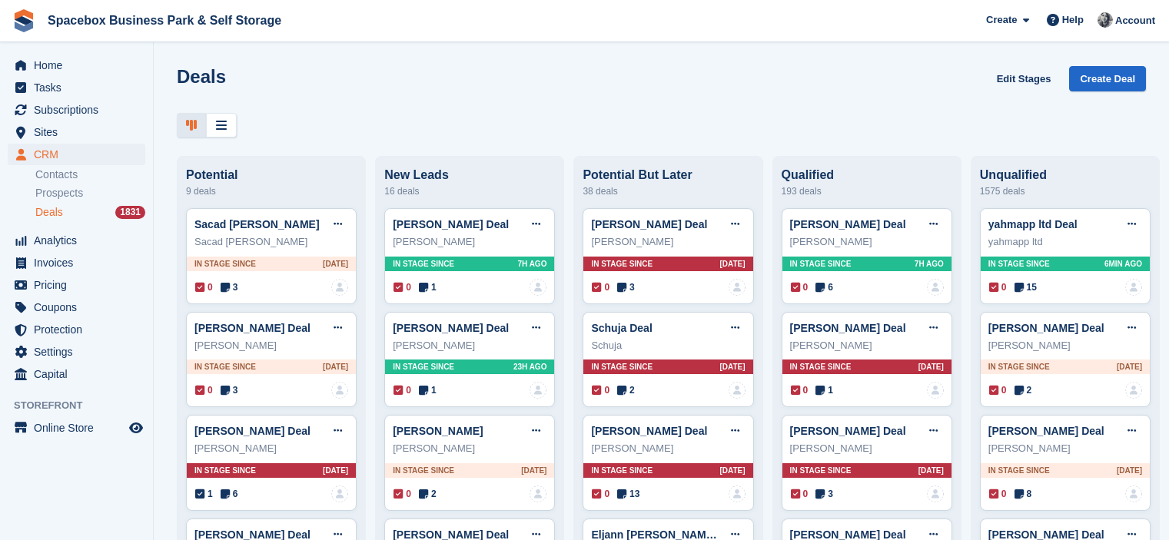
click at [421, 282] on icon at bounding box center [423, 287] width 9 height 11
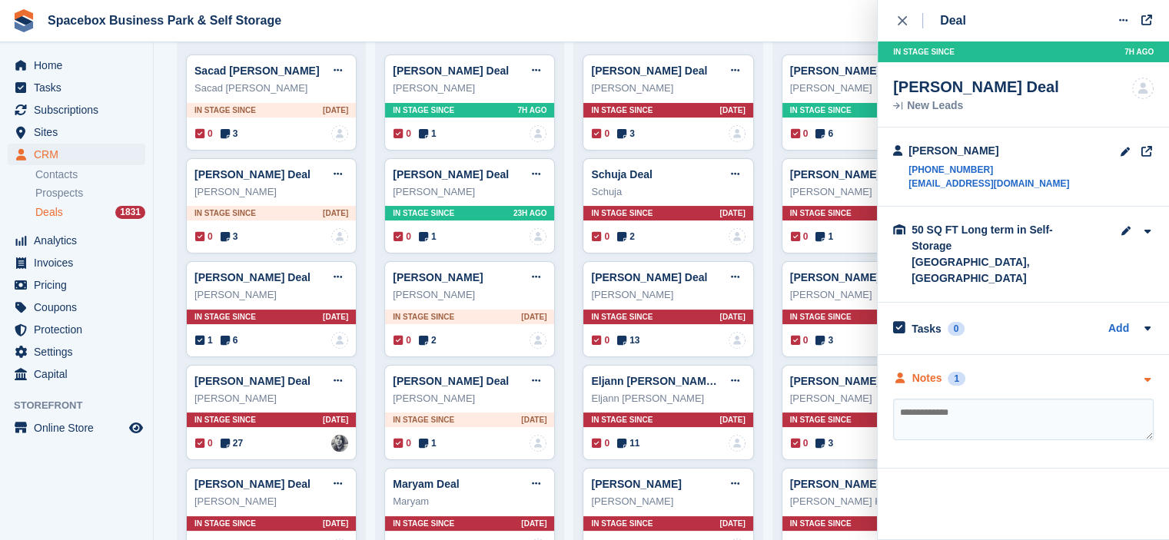
click at [938, 370] on div "Notes" at bounding box center [927, 378] width 30 height 16
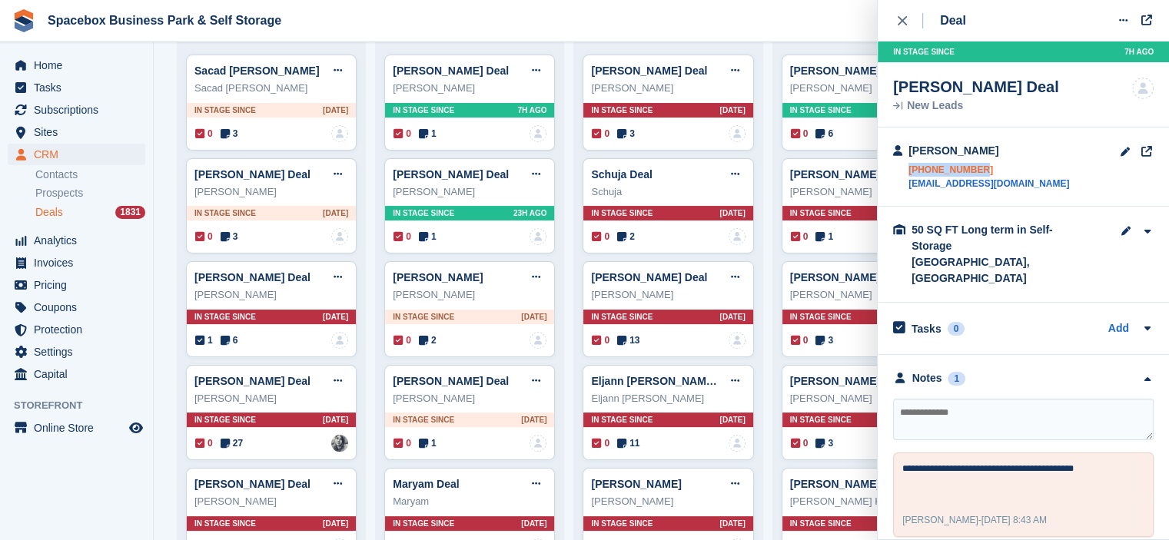
drag, startPoint x: 907, startPoint y: 172, endPoint x: 976, endPoint y: 174, distance: 69.2
click at [976, 174] on div "Dylan Jenkins +447312024531 dylanjenkins915@gmail.com" at bounding box center [981, 167] width 176 height 48
copy link "+447312024531"
click at [905, 14] on div "close" at bounding box center [910, 20] width 25 height 15
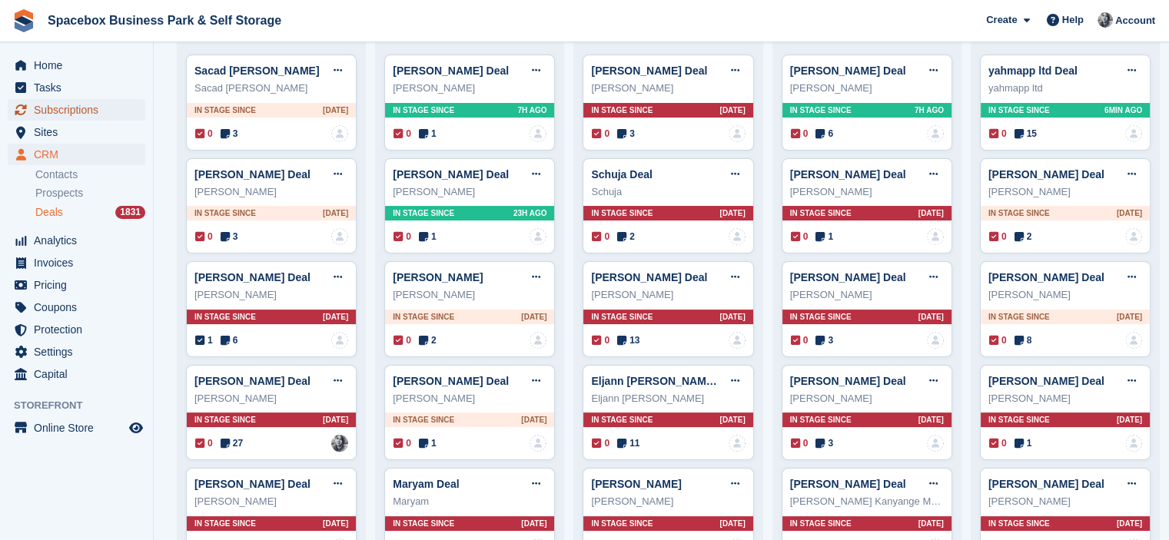
click at [94, 106] on span "Subscriptions" at bounding box center [80, 110] width 92 height 22
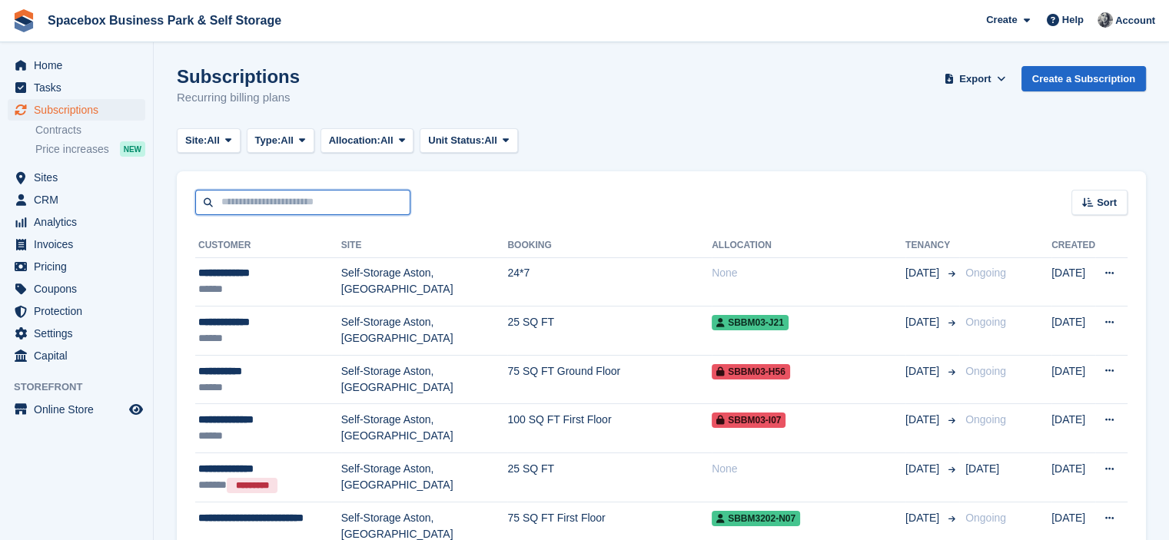
click at [314, 207] on input "text" at bounding box center [302, 202] width 215 height 25
type input "*****"
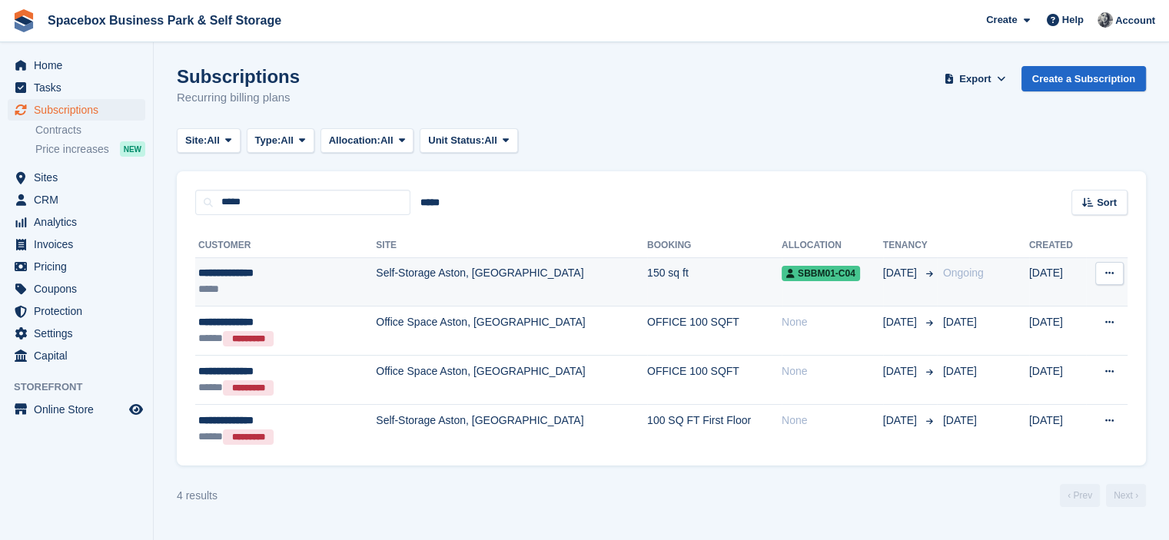
click at [308, 267] on div "**********" at bounding box center [266, 273] width 137 height 16
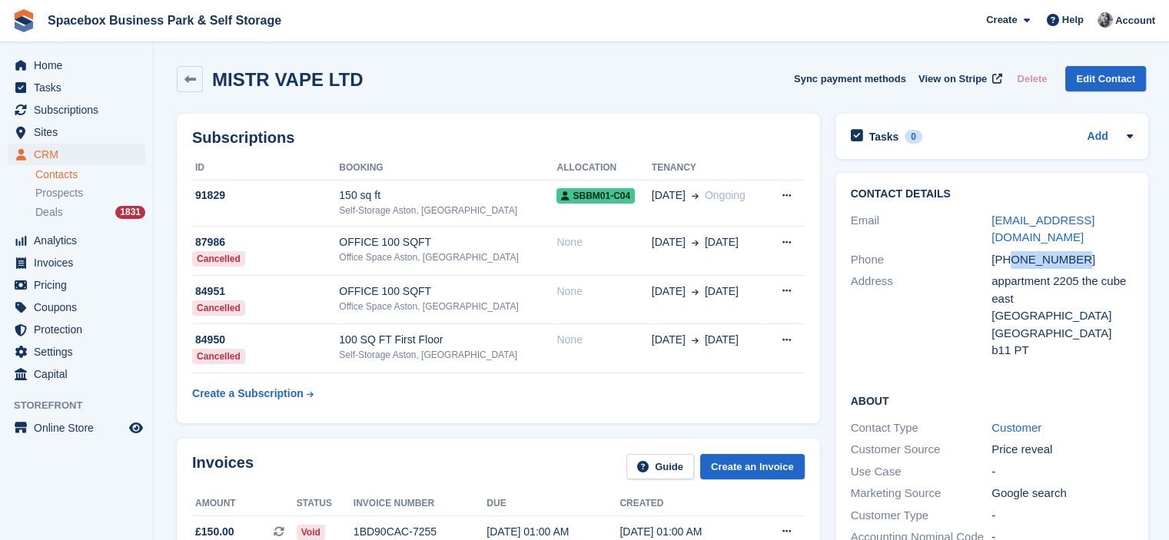
drag, startPoint x: 1011, startPoint y: 243, endPoint x: 1070, endPoint y: 236, distance: 59.6
click at [1070, 251] on div "[PHONE_NUMBER]" at bounding box center [1061, 260] width 141 height 18
copy div "7519659487"
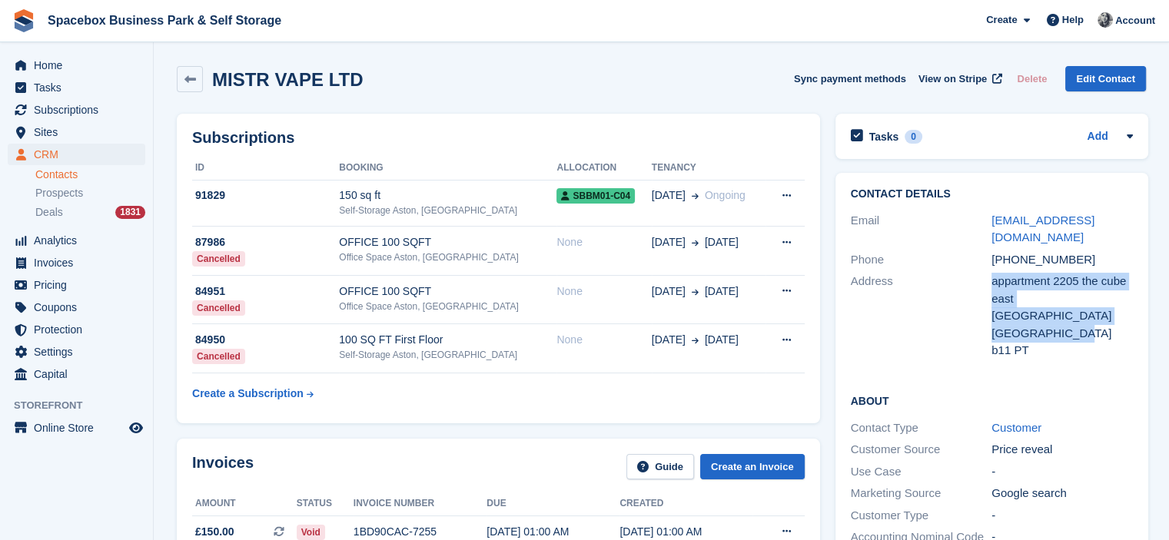
drag, startPoint x: 1074, startPoint y: 318, endPoint x: 987, endPoint y: 270, distance: 99.4
click at [987, 270] on div "Address appartment 2205 the [GEOGRAPHIC_DATA] [GEOGRAPHIC_DATA] United Kingdom …" at bounding box center [992, 315] width 282 height 91
copy div "appartment [STREET_ADDRESS]"
click at [1000, 342] on div "b11 PT" at bounding box center [1061, 351] width 141 height 18
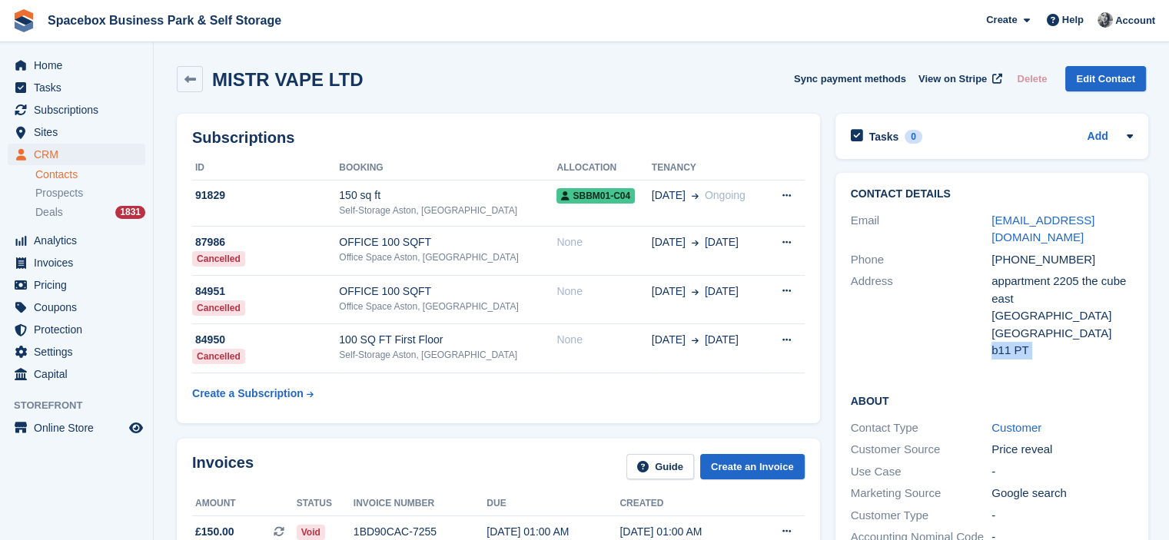
click at [1000, 342] on div "b11 PT" at bounding box center [1061, 351] width 141 height 18
copy div "b11 PT"
